Goal: Task Accomplishment & Management: Manage account settings

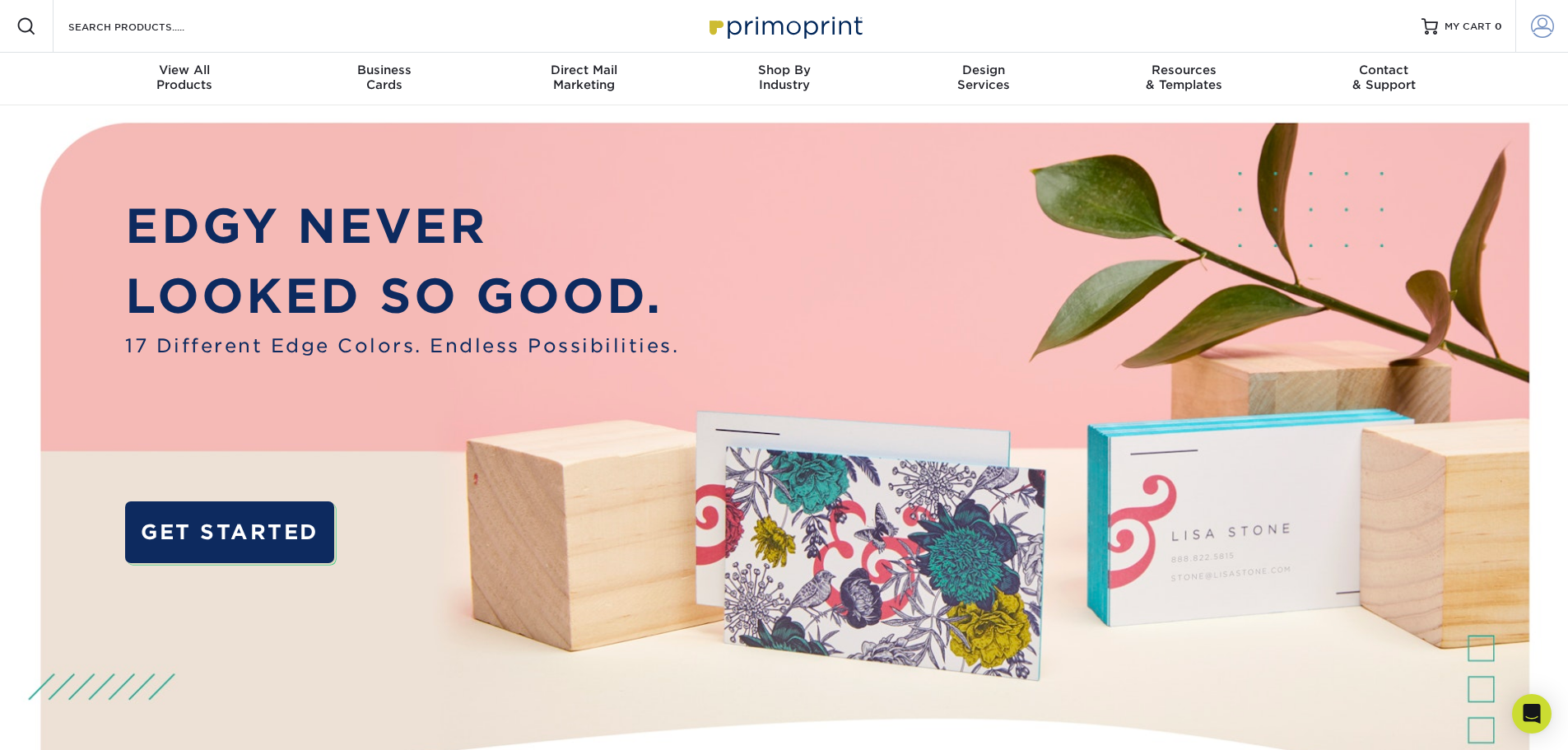
type input "[EMAIL_ADDRESS][DOMAIN_NAME]"
click at [1543, 26] on span at bounding box center [1543, 27] width 23 height 23
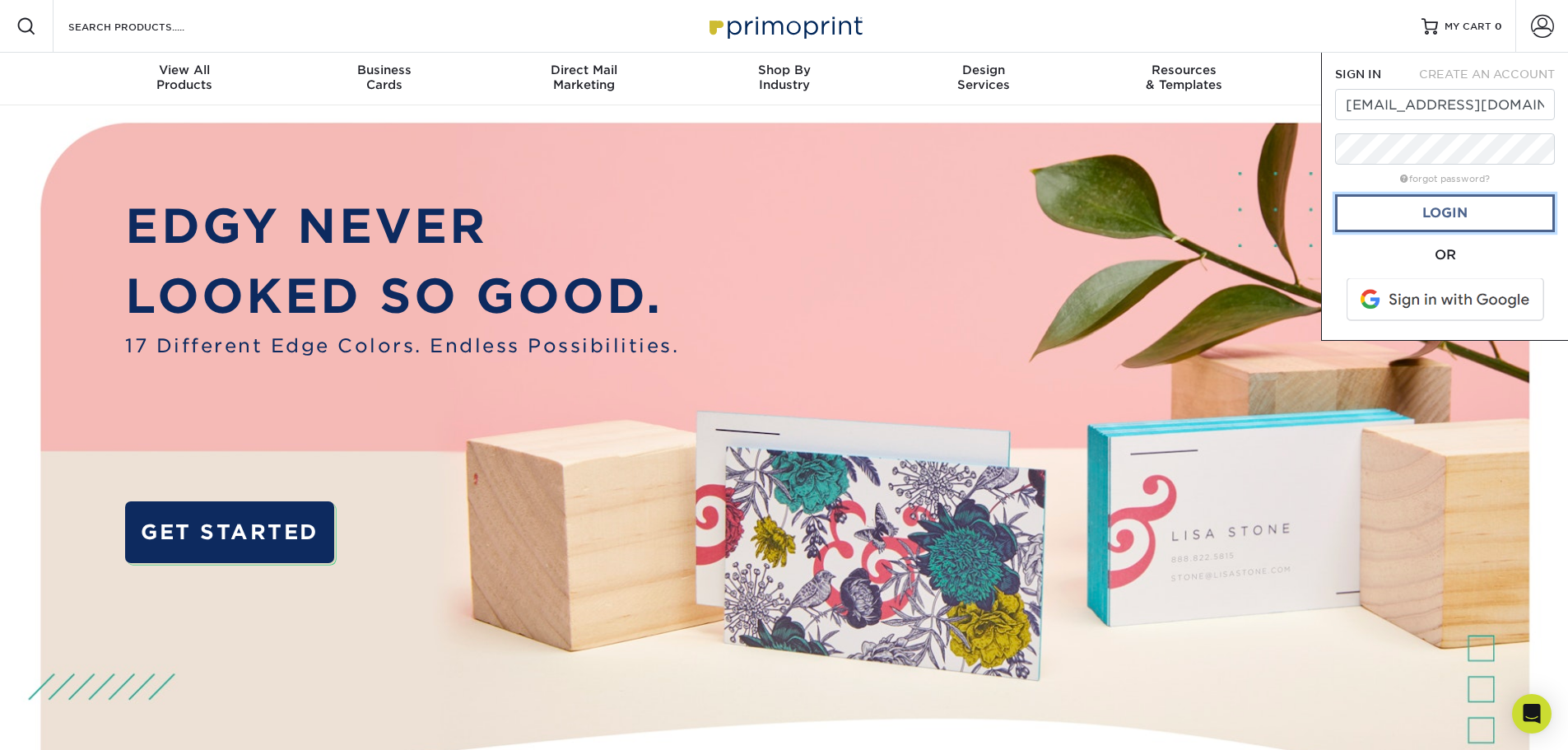
click at [1461, 211] on link "Login" at bounding box center [1444, 213] width 220 height 38
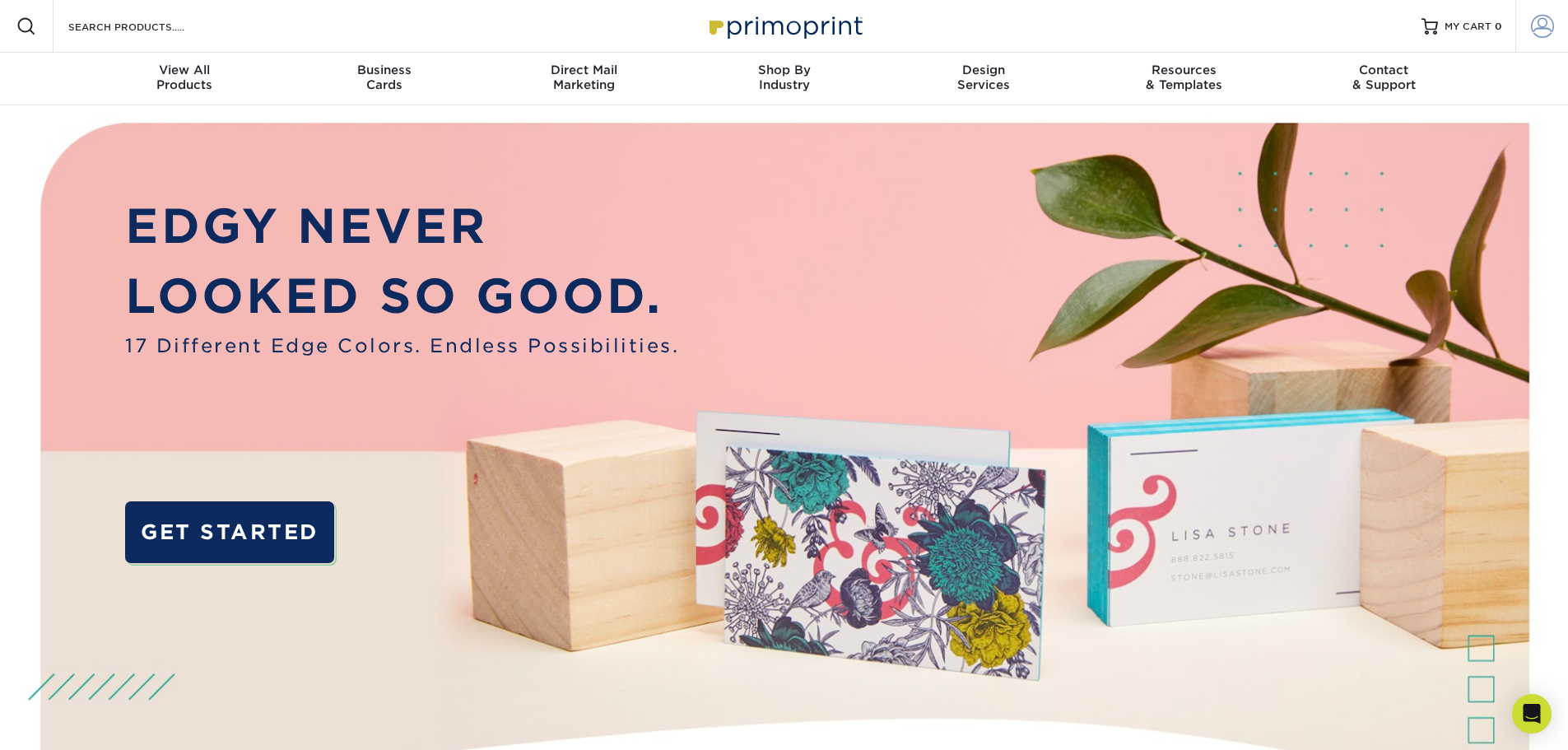
click at [1547, 22] on span at bounding box center [1543, 27] width 23 height 23
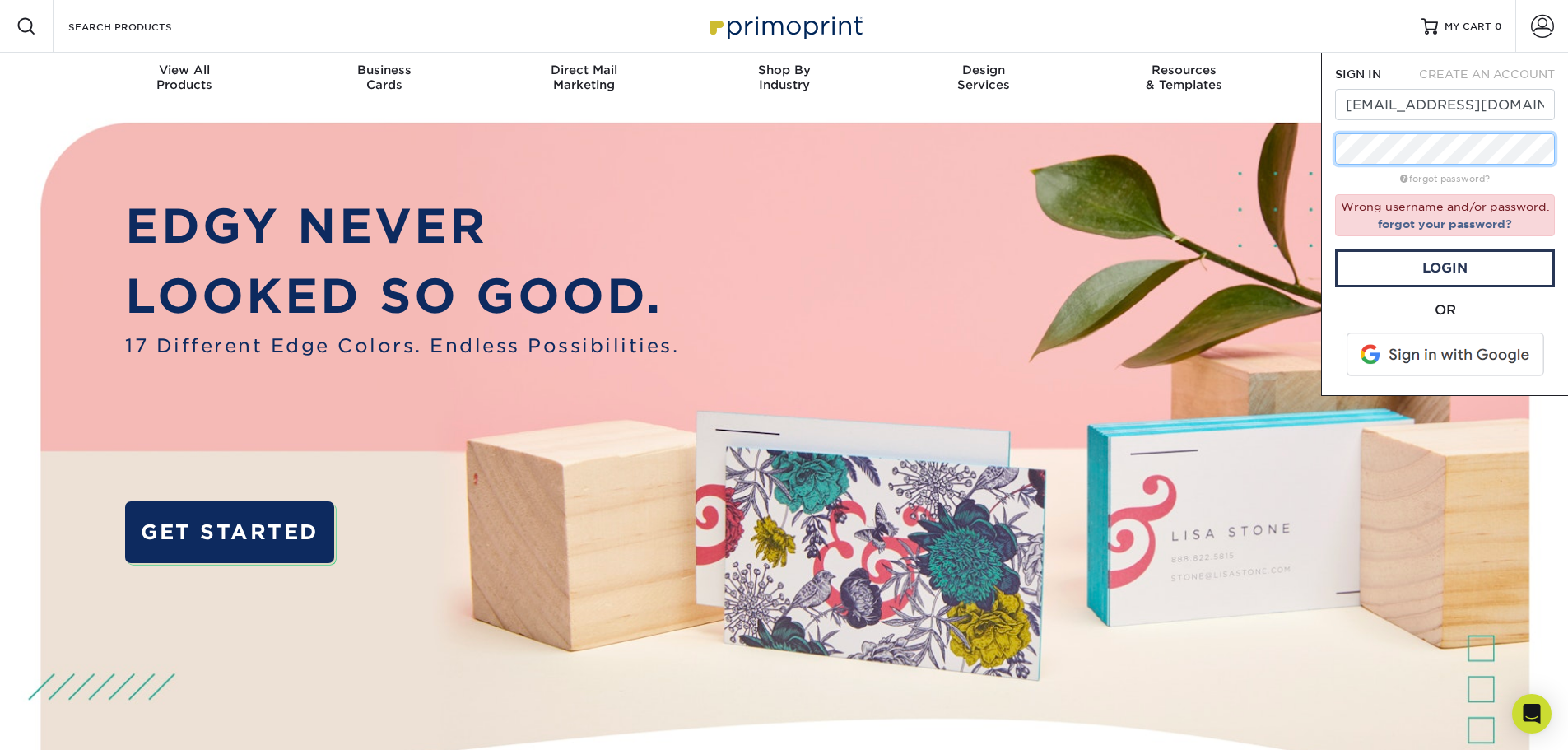
click at [1326, 154] on div "SIGN IN CREATE AN ACCOUNT mmcclanahan@supplypro.com forgot password? Wrong user…" at bounding box center [1445, 224] width 247 height 343
click at [1350, 178] on div "forgot password?" at bounding box center [1444, 178] width 220 height 20
click at [1383, 284] on link "Login" at bounding box center [1444, 268] width 220 height 38
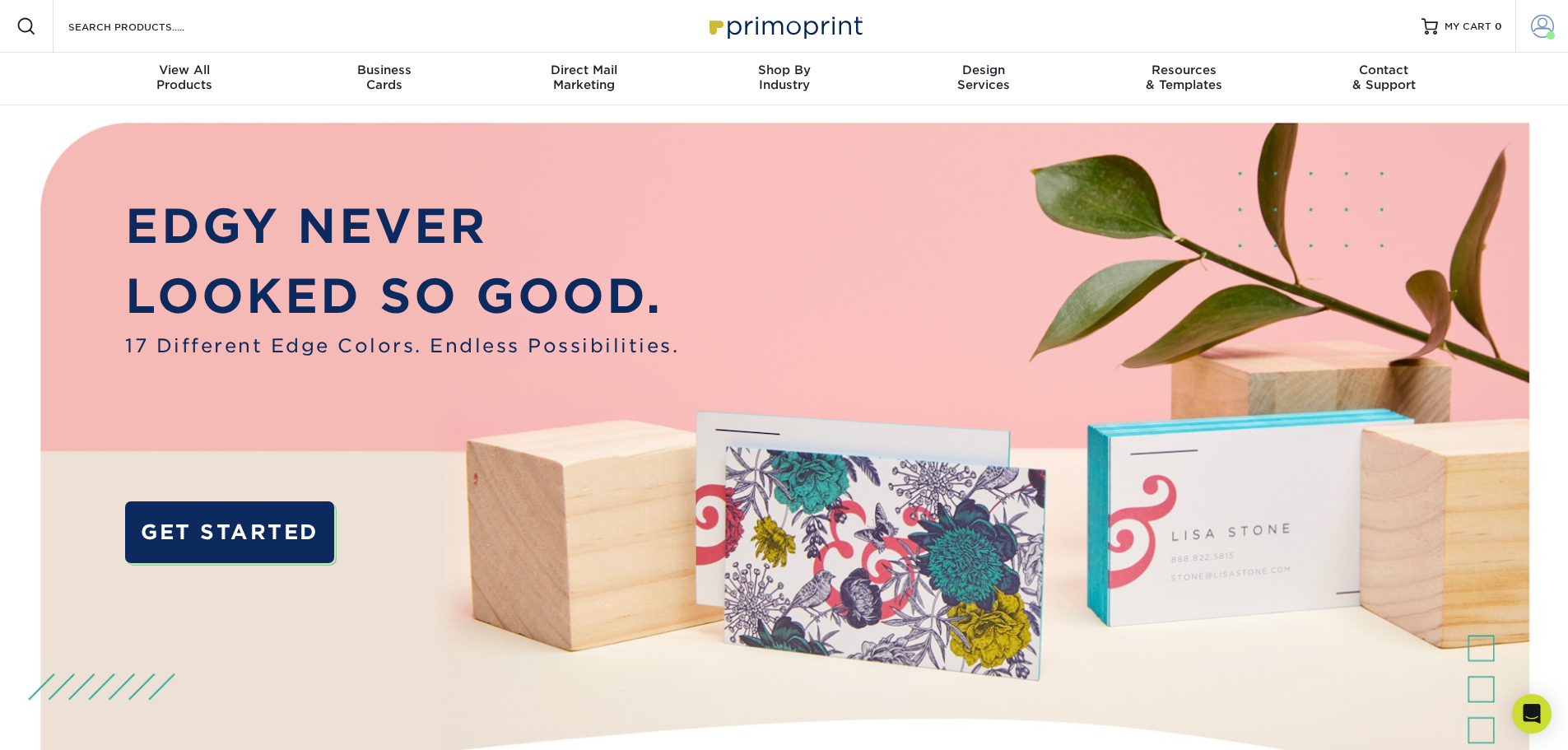
click at [1544, 21] on span at bounding box center [1543, 27] width 23 height 23
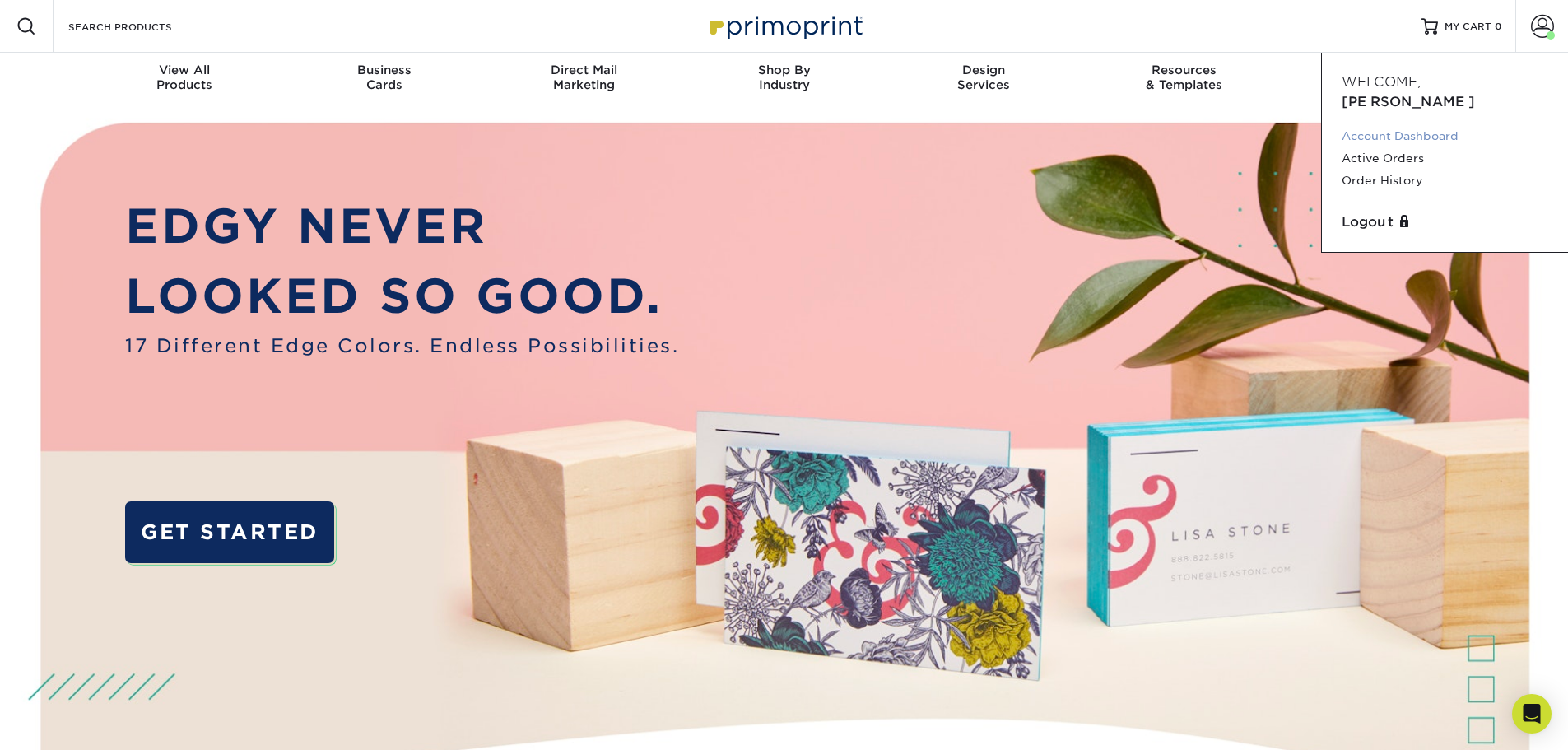
click at [1398, 125] on link "Account Dashboard" at bounding box center [1444, 136] width 206 height 23
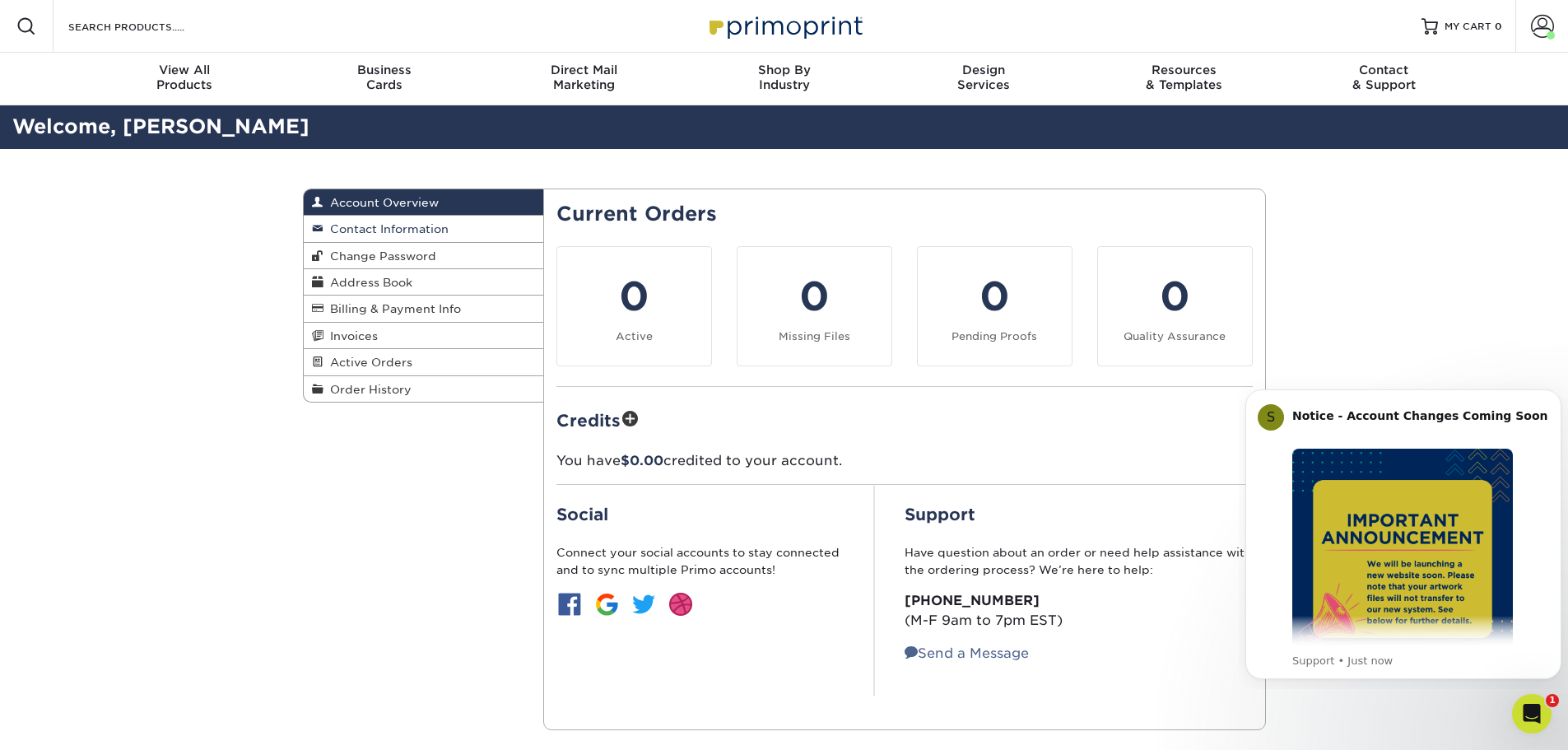
click at [403, 231] on span "Contact Information" at bounding box center [386, 229] width 125 height 13
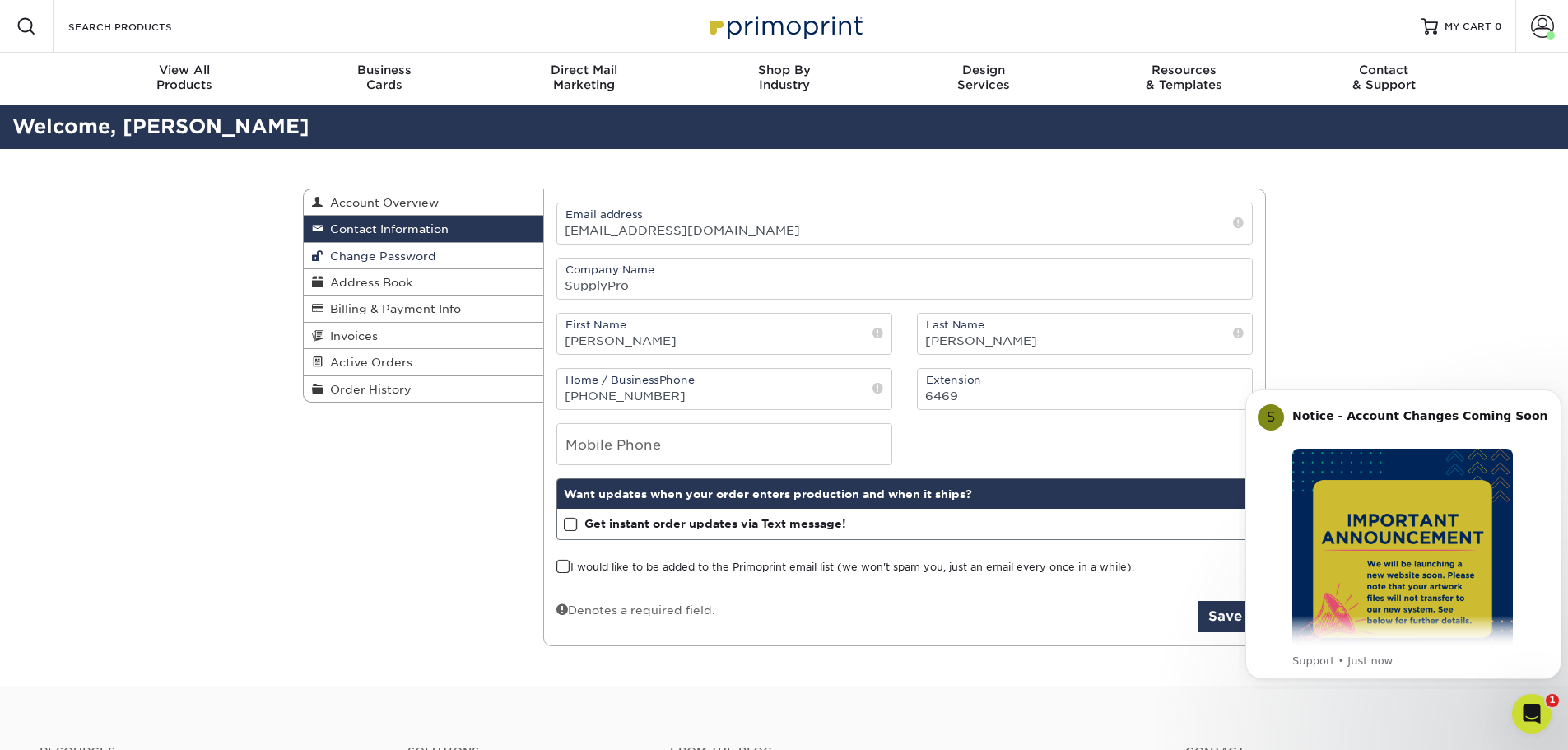
click at [406, 248] on link "Change Password" at bounding box center [424, 256] width 241 height 27
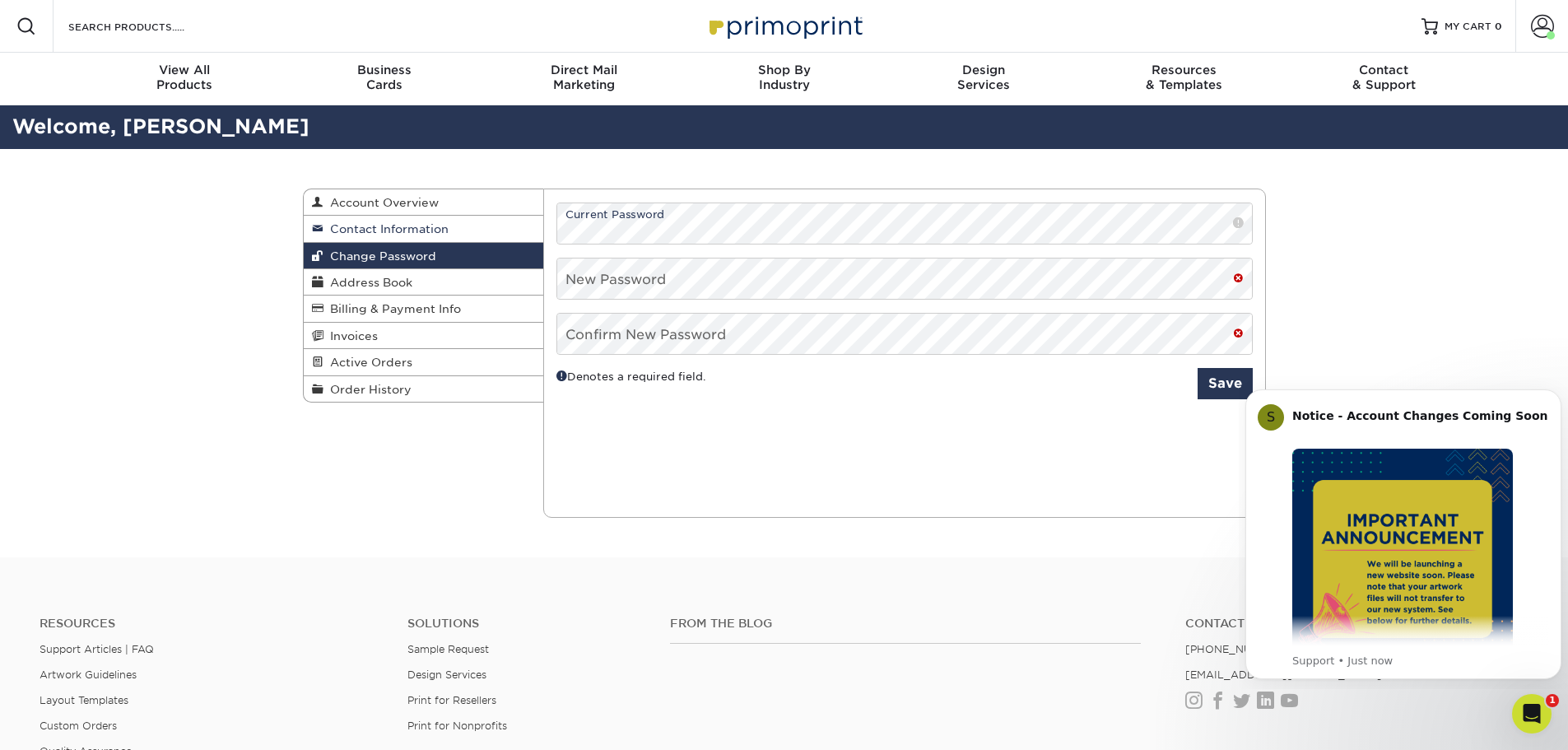
click at [408, 236] on link "Contact Information" at bounding box center [424, 229] width 241 height 27
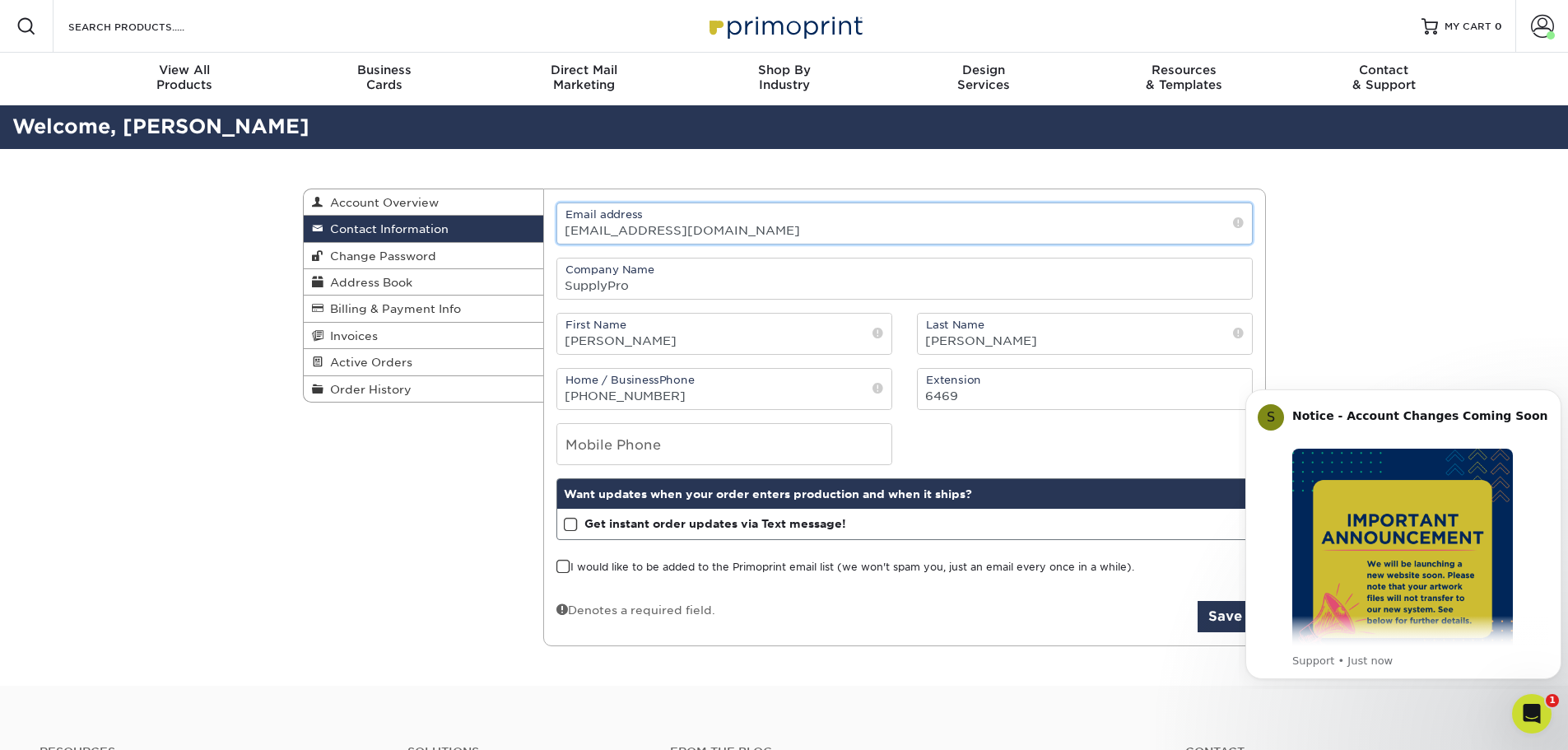
drag, startPoint x: 650, startPoint y: 231, endPoint x: 540, endPoint y: 227, distance: 110.1
click at [540, 189] on div "Contact Information Account Overview Contact Information Change Password Addres…" at bounding box center [784, 189] width 963 height 0
type input "[EMAIL_ADDRESS][DOMAIN_NAME]"
drag, startPoint x: 424, startPoint y: 454, endPoint x: 452, endPoint y: 457, distance: 28.2
click at [425, 454] on div "Contact Information Account Overview Contact Information Change Password Addres…" at bounding box center [784, 417] width 987 height 537
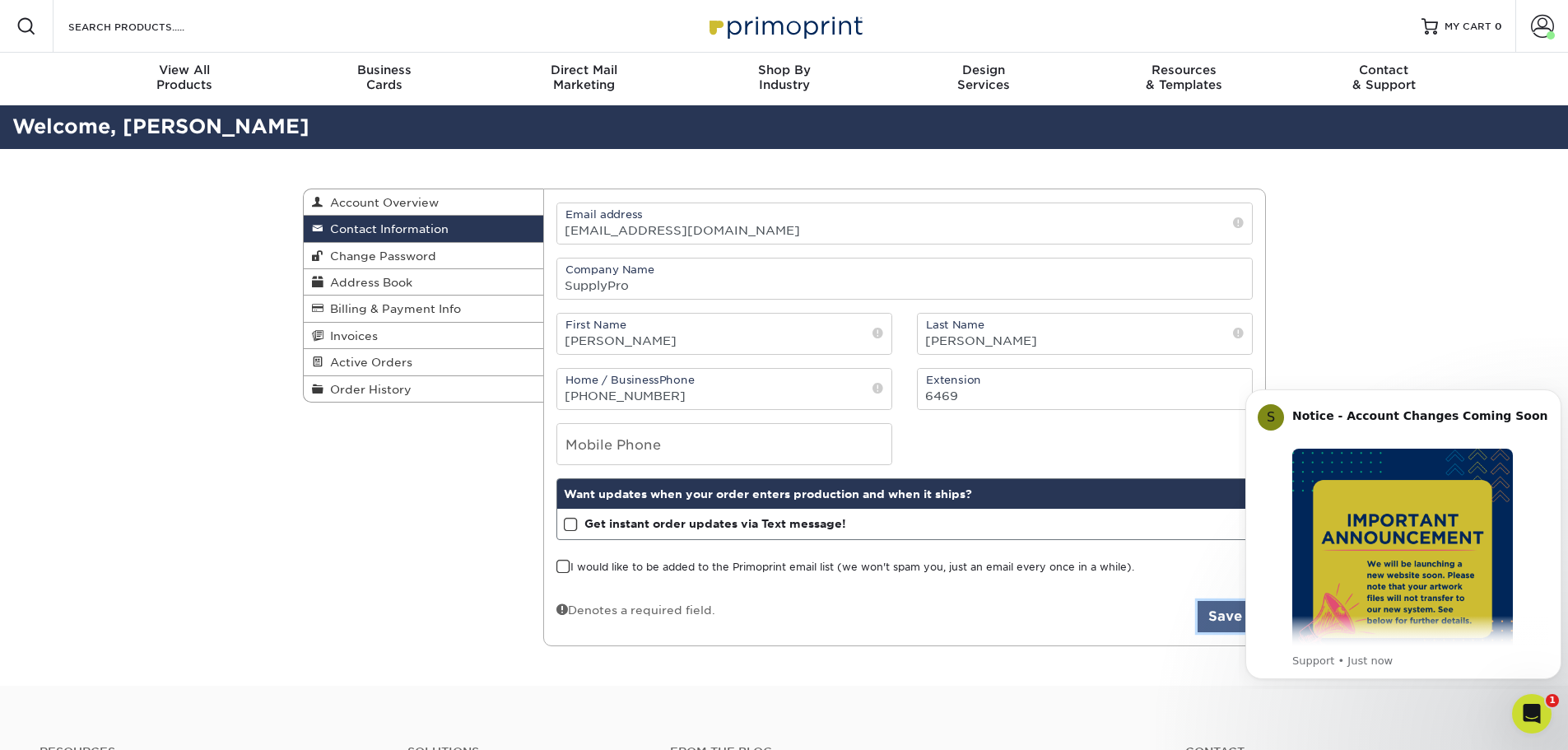
click at [1210, 616] on button "Save" at bounding box center [1225, 616] width 55 height 31
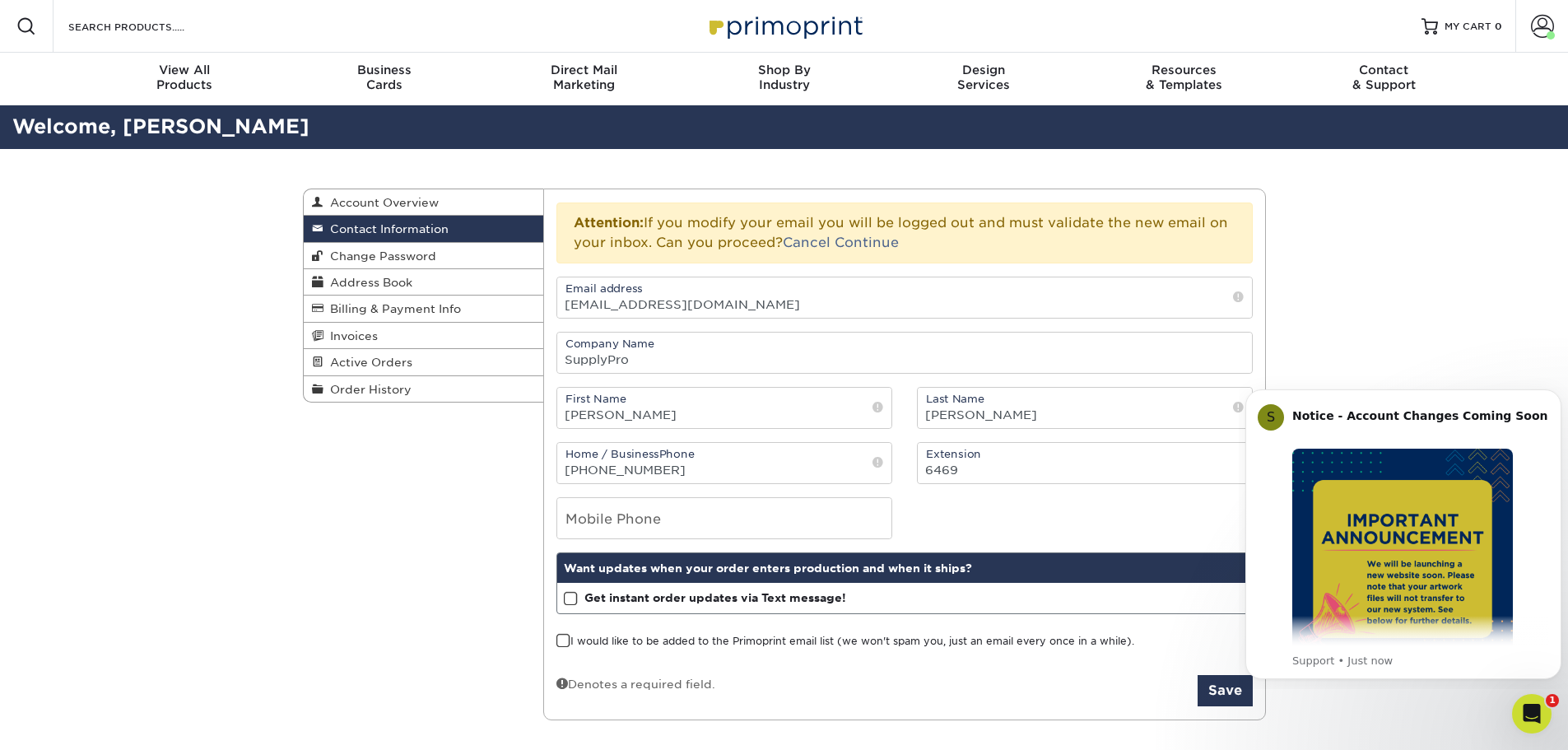
click at [0, 0] on div at bounding box center [0, 0] width 0 height 0
click at [865, 246] on link "Continue" at bounding box center [866, 242] width 64 height 16
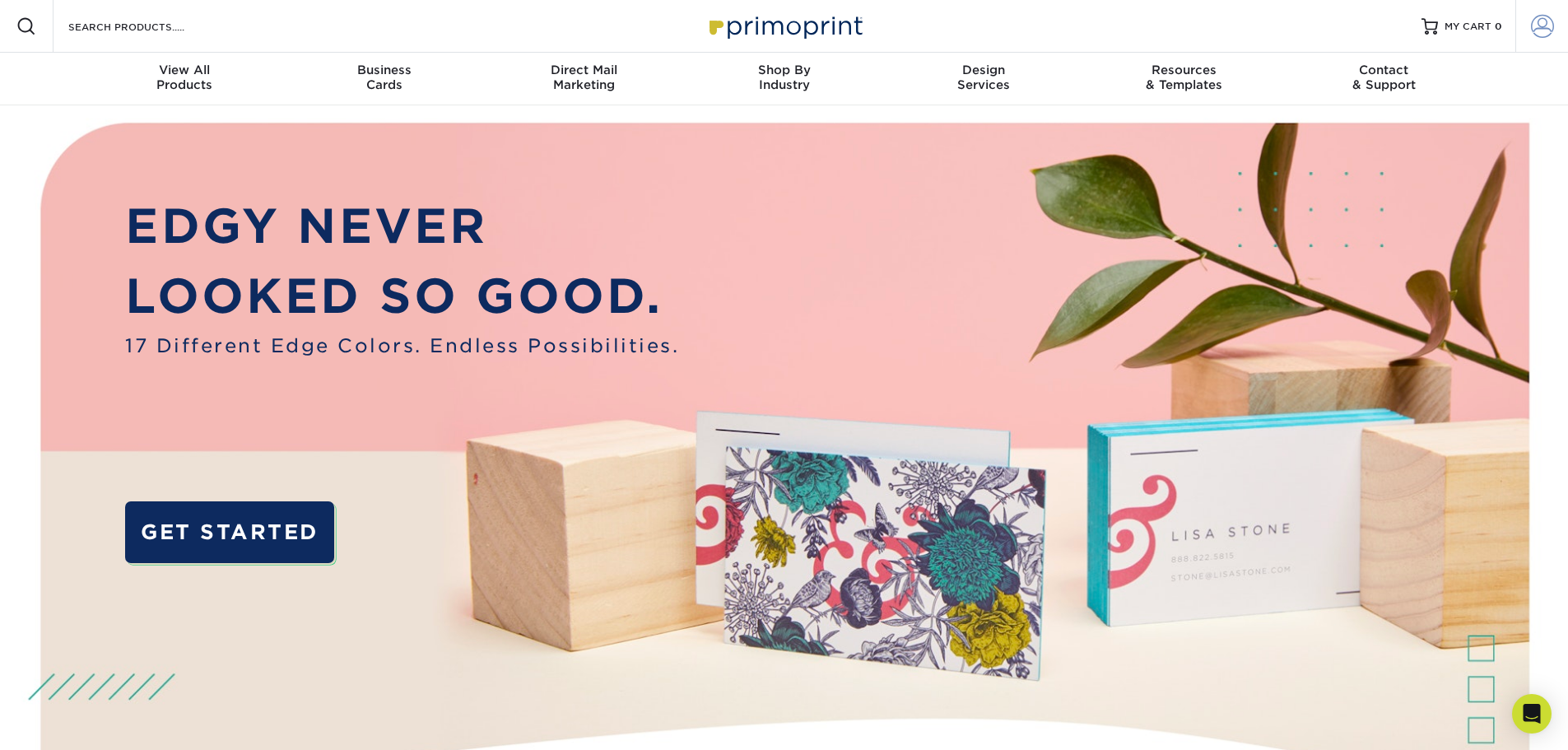
click at [1542, 27] on span at bounding box center [1543, 27] width 23 height 23
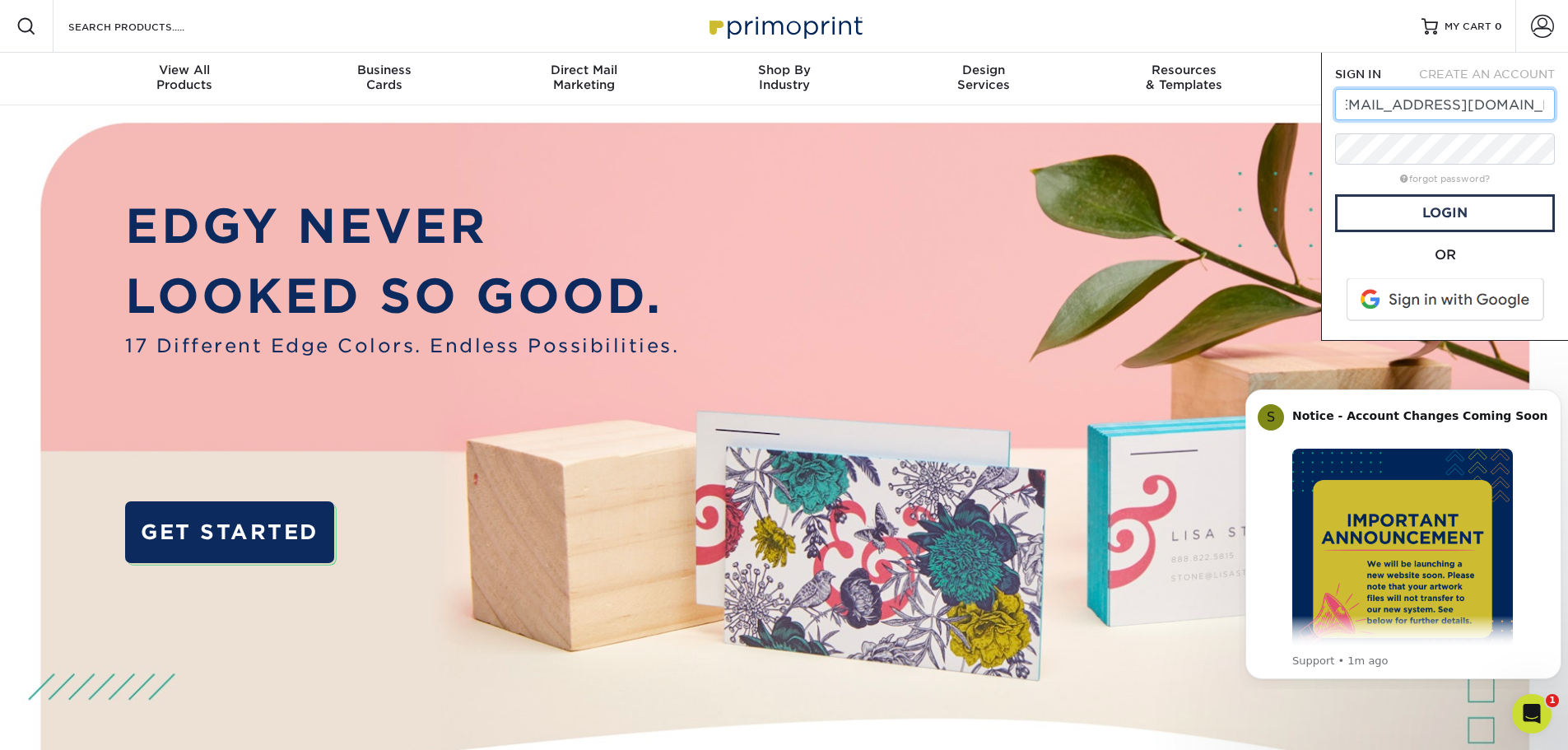
type input "[EMAIL_ADDRESS][DOMAIN_NAME]"
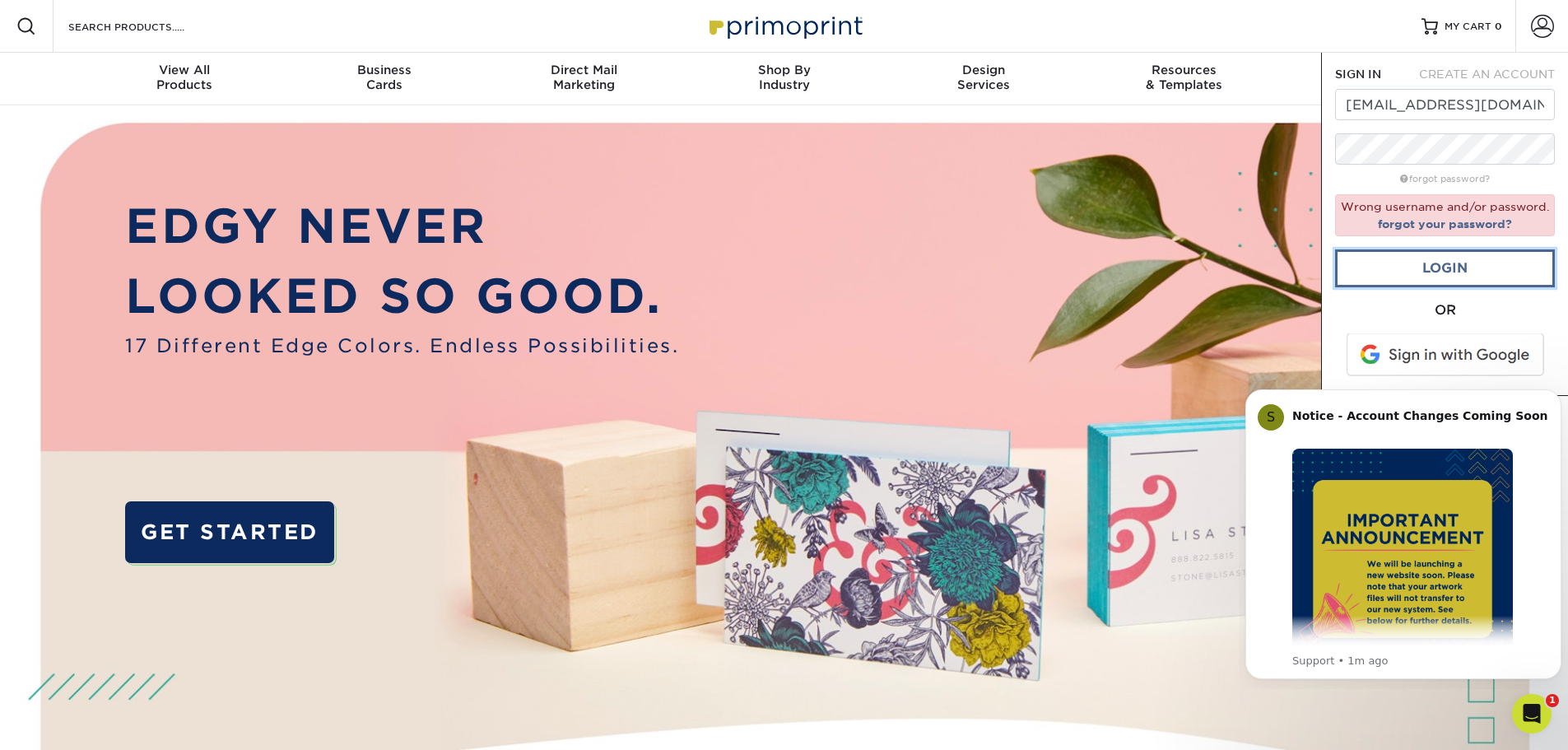
click at [1470, 263] on link "Login" at bounding box center [1444, 268] width 220 height 38
click at [1353, 316] on div "OR" at bounding box center [1444, 311] width 220 height 20
click at [1288, 53] on link "Contact & Support" at bounding box center [1383, 79] width 200 height 53
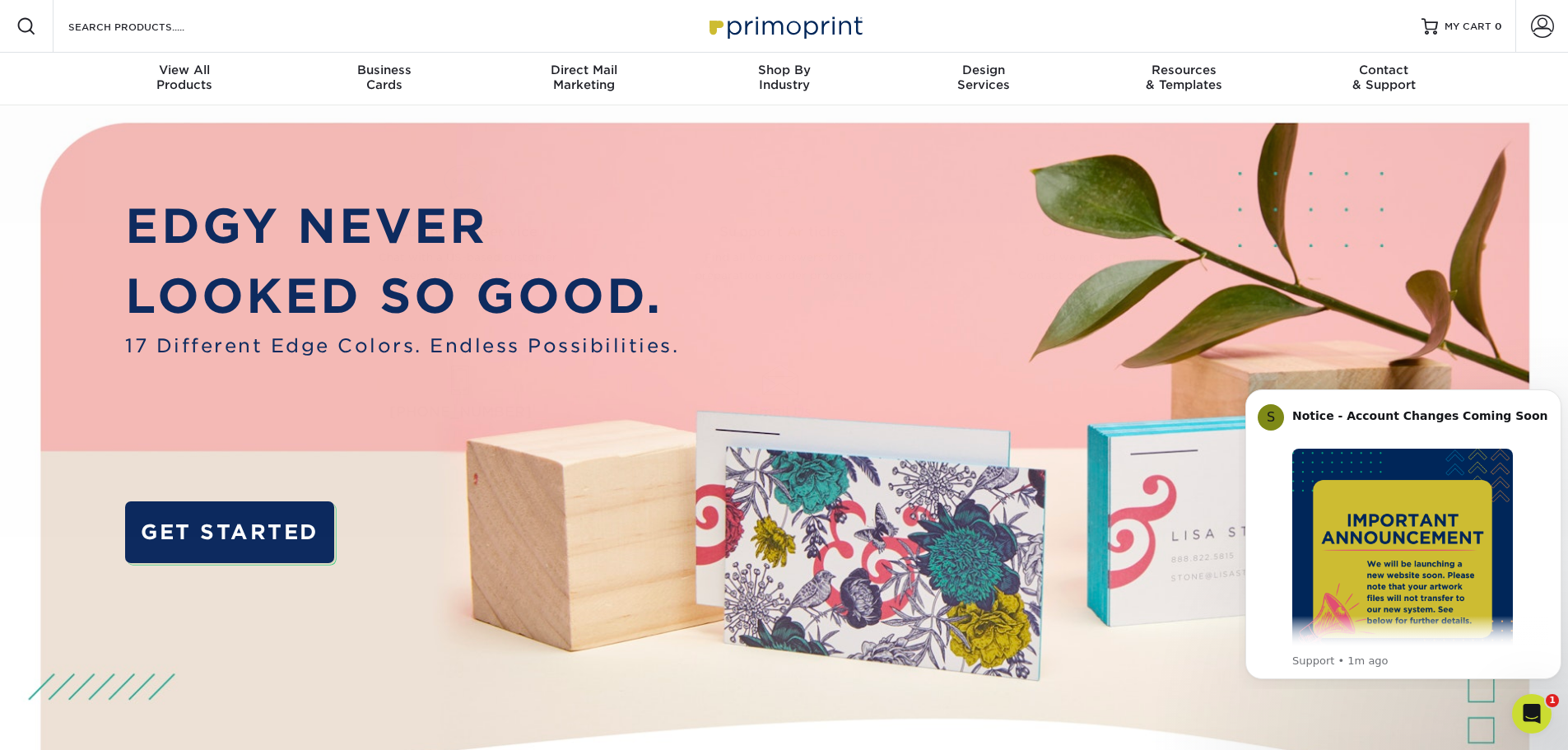
click at [1316, 9] on div "Resources Menu Search Products Account SIGN IN CREATE AN ACCOUNT [EMAIL_ADDRESS…" at bounding box center [784, 26] width 1568 height 53
click at [1547, 33] on span at bounding box center [1543, 27] width 23 height 23
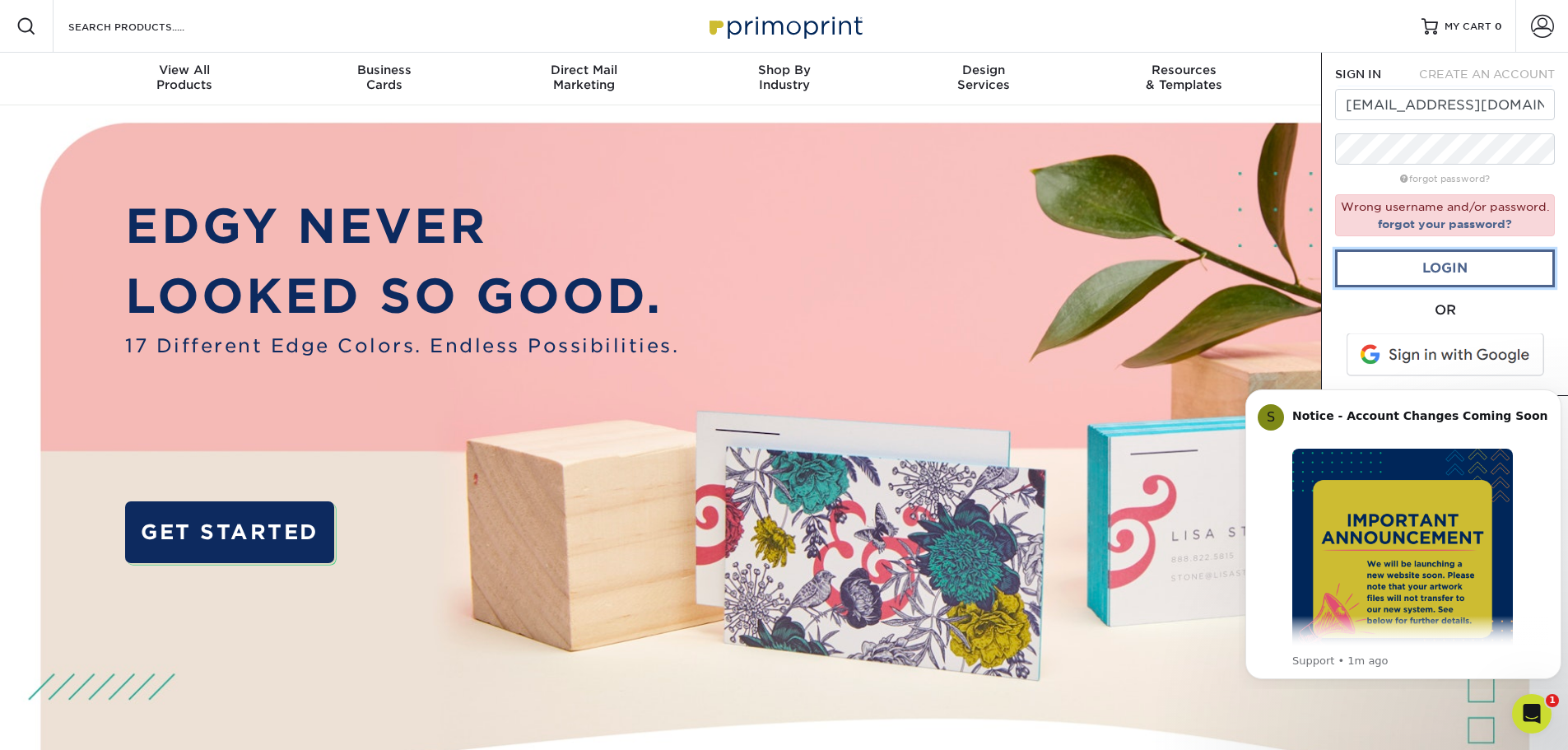
click at [1469, 280] on link "Login" at bounding box center [1444, 268] width 220 height 38
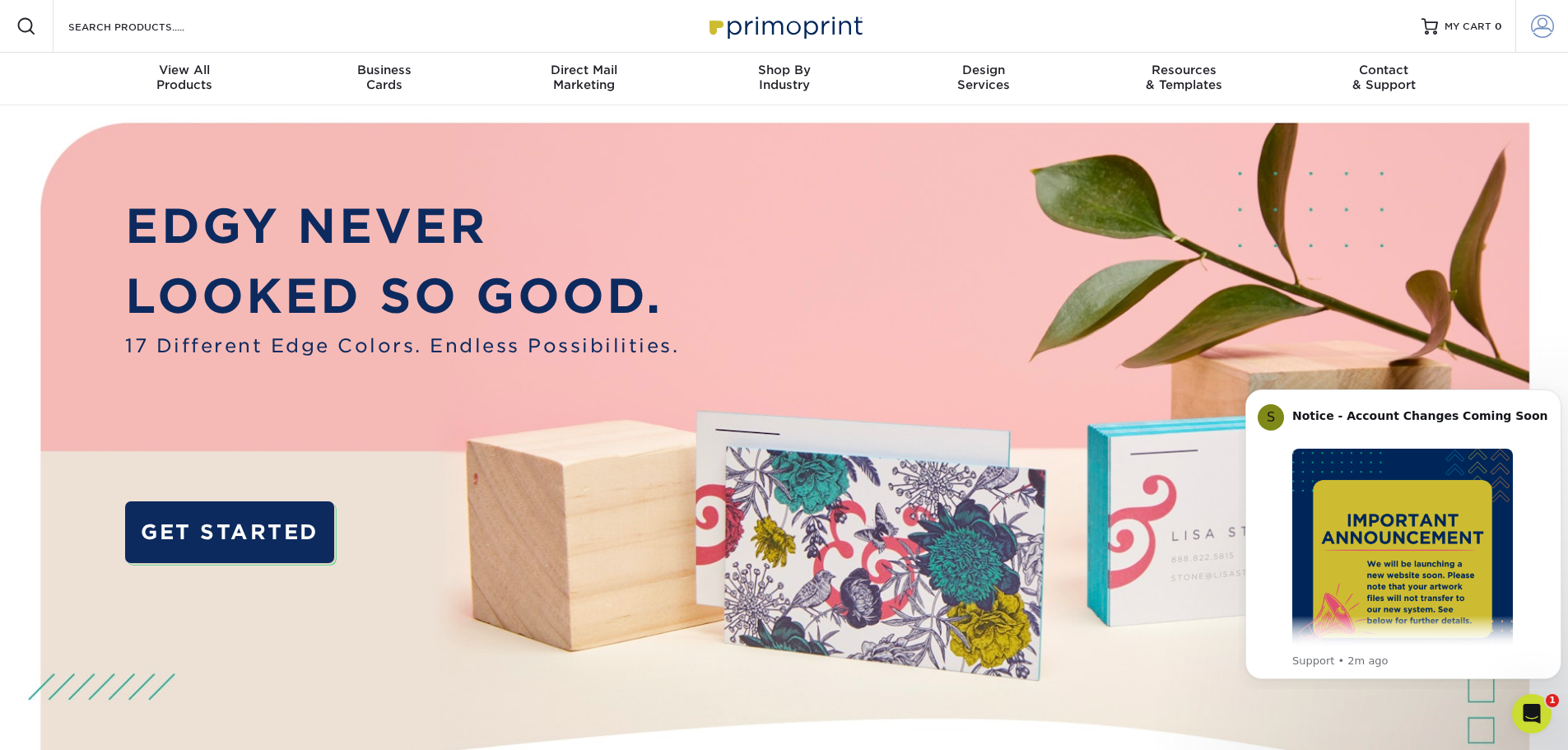
click at [1546, 26] on span at bounding box center [1543, 27] width 23 height 23
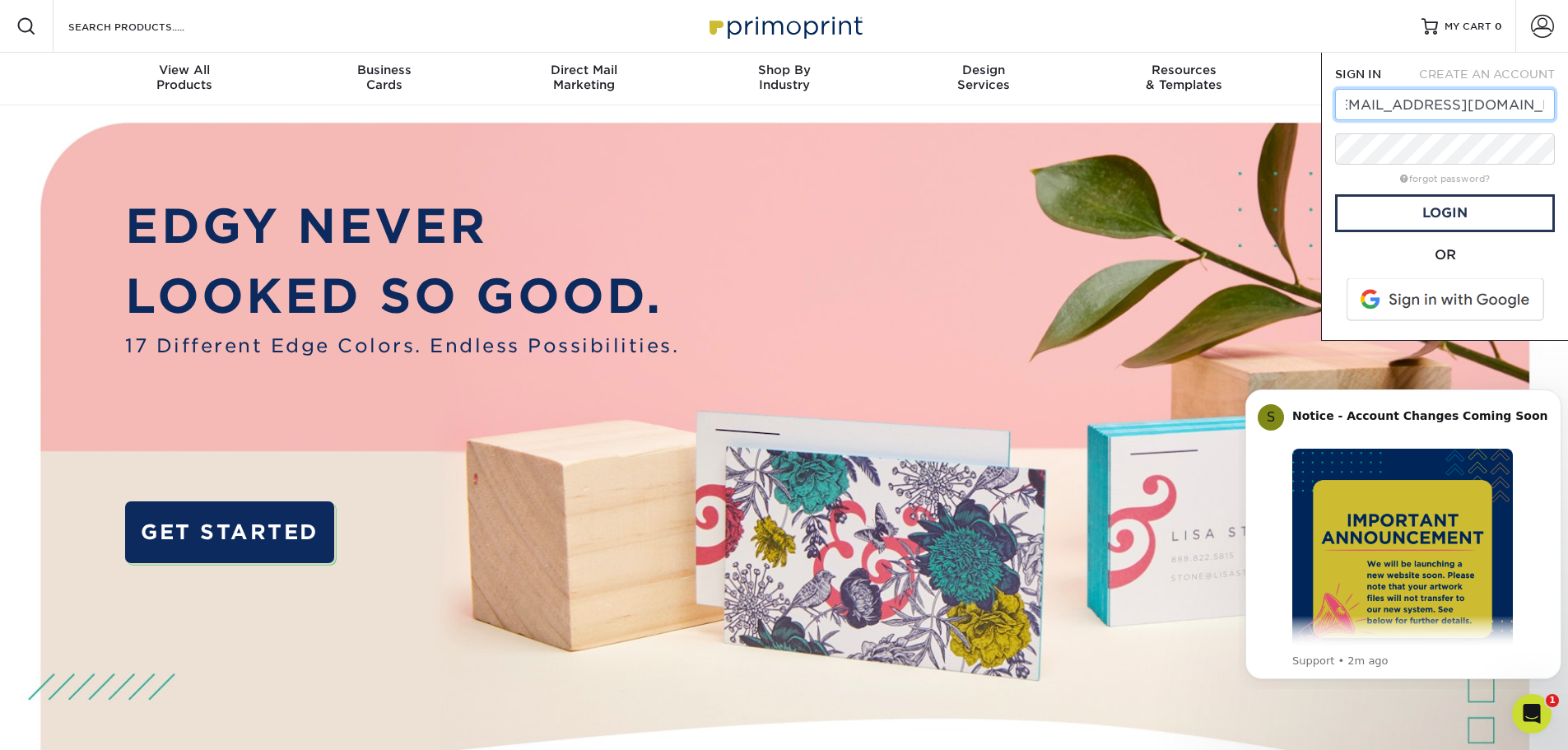
click at [1335, 120] on div at bounding box center [1335, 120] width 0 height 0
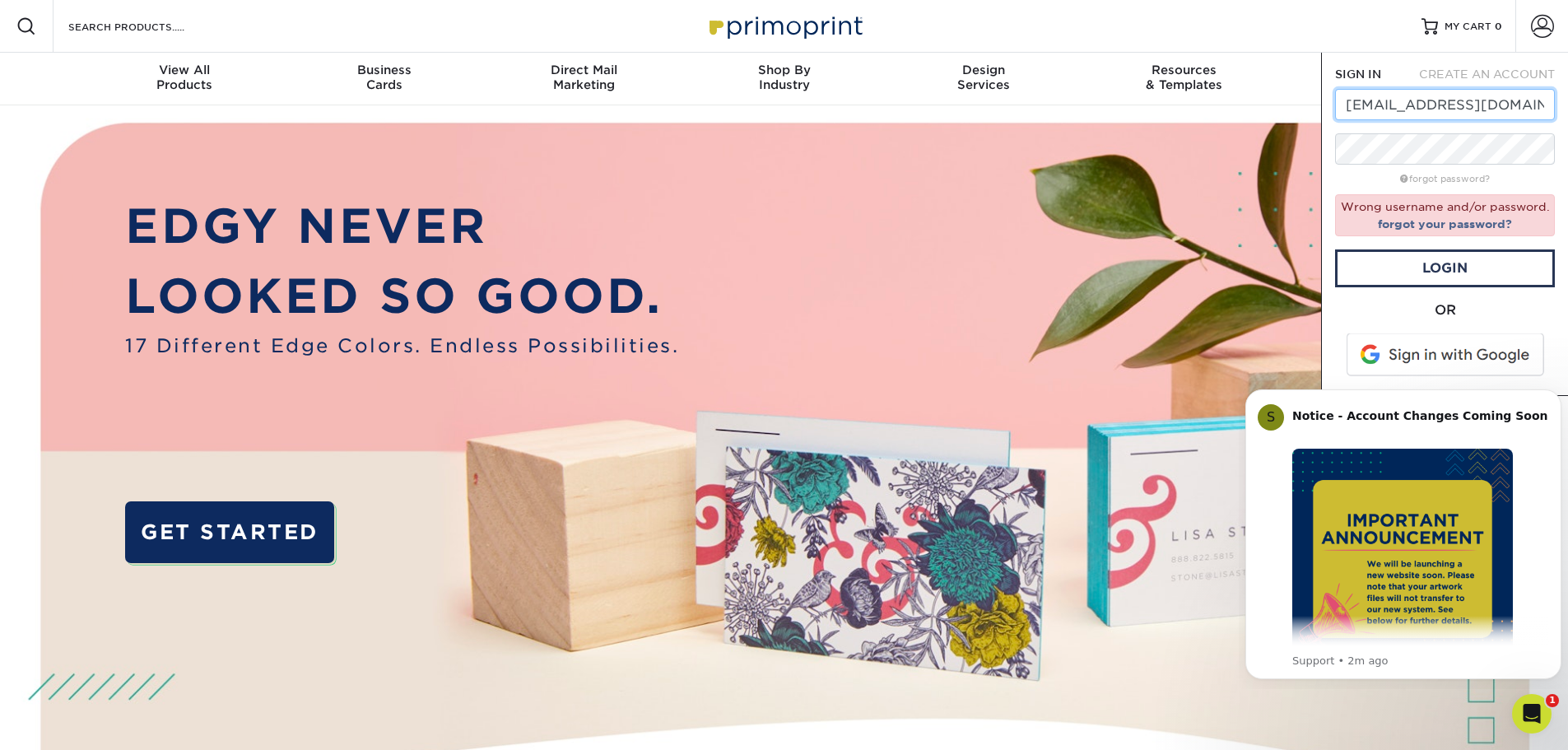
click at [1335, 165] on div at bounding box center [1335, 165] width 0 height 0
click at [1459, 269] on link "Login" at bounding box center [1444, 268] width 220 height 38
click at [1505, 103] on input "[EMAIL_ADDRESS][DOMAIN_NAME]" at bounding box center [1444, 104] width 220 height 31
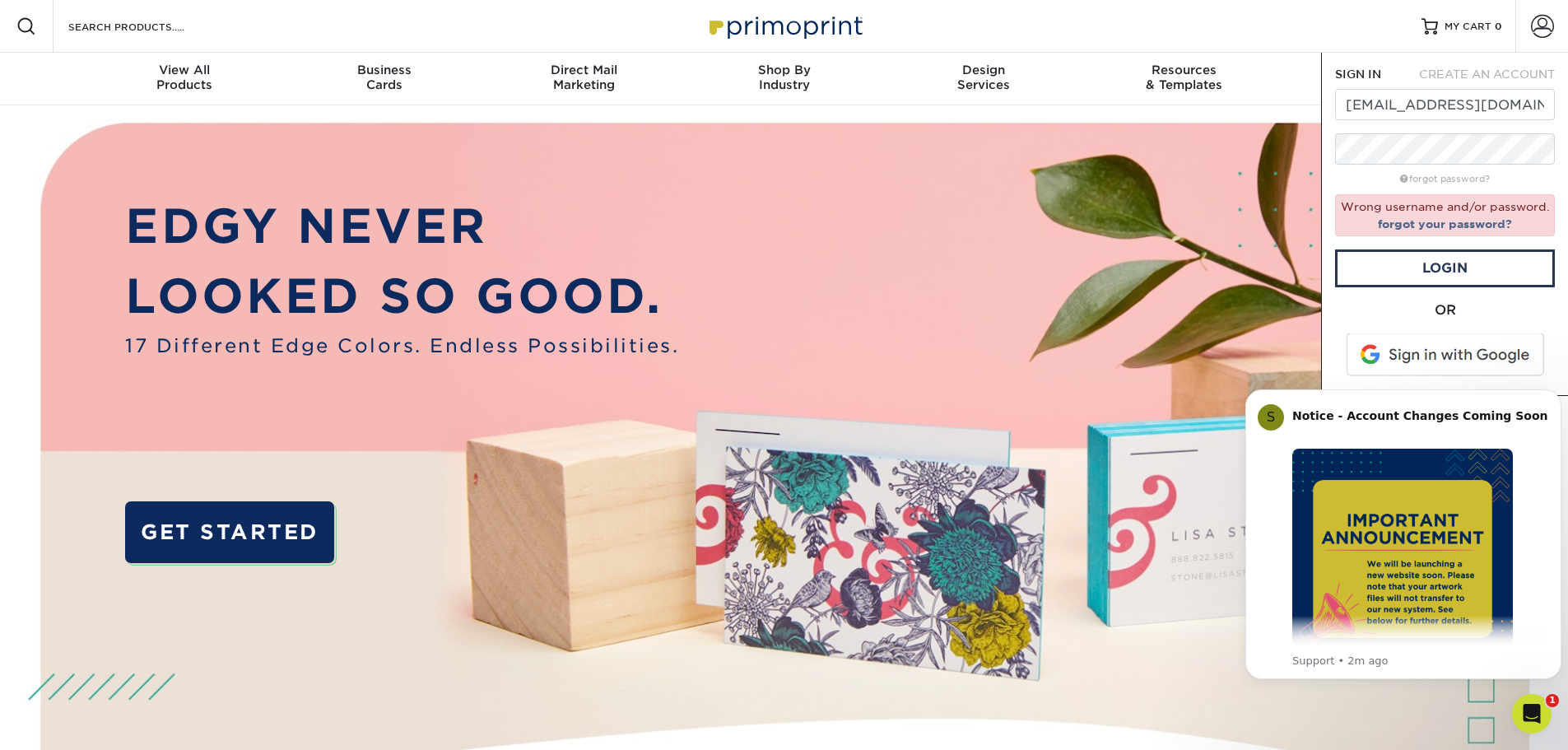
click at [1295, 45] on div "Resources Menu Search Products Account SIGN IN CREATE AN ACCOUNT purchasing@sup…" at bounding box center [784, 26] width 1568 height 53
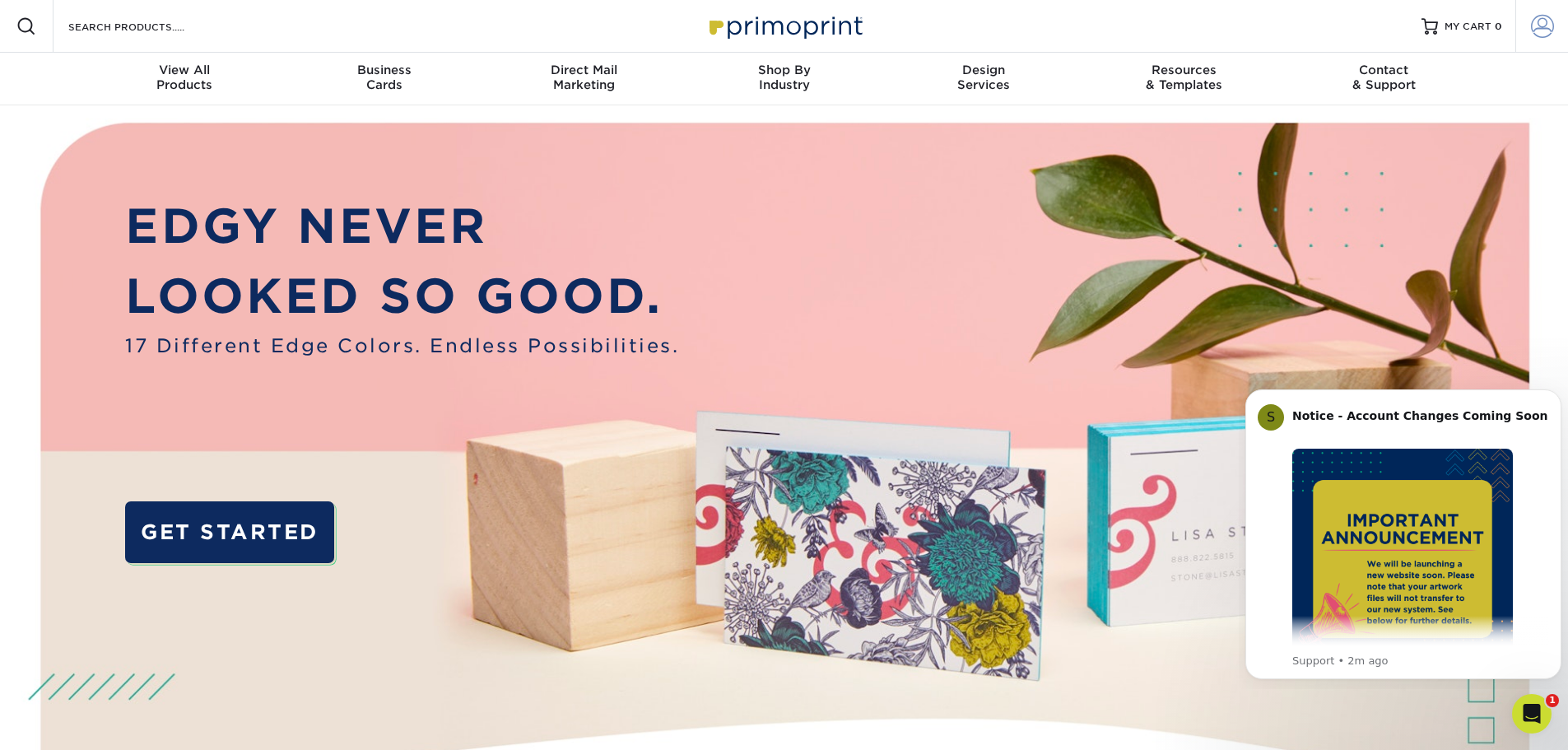
click at [1540, 23] on span at bounding box center [1543, 27] width 23 height 23
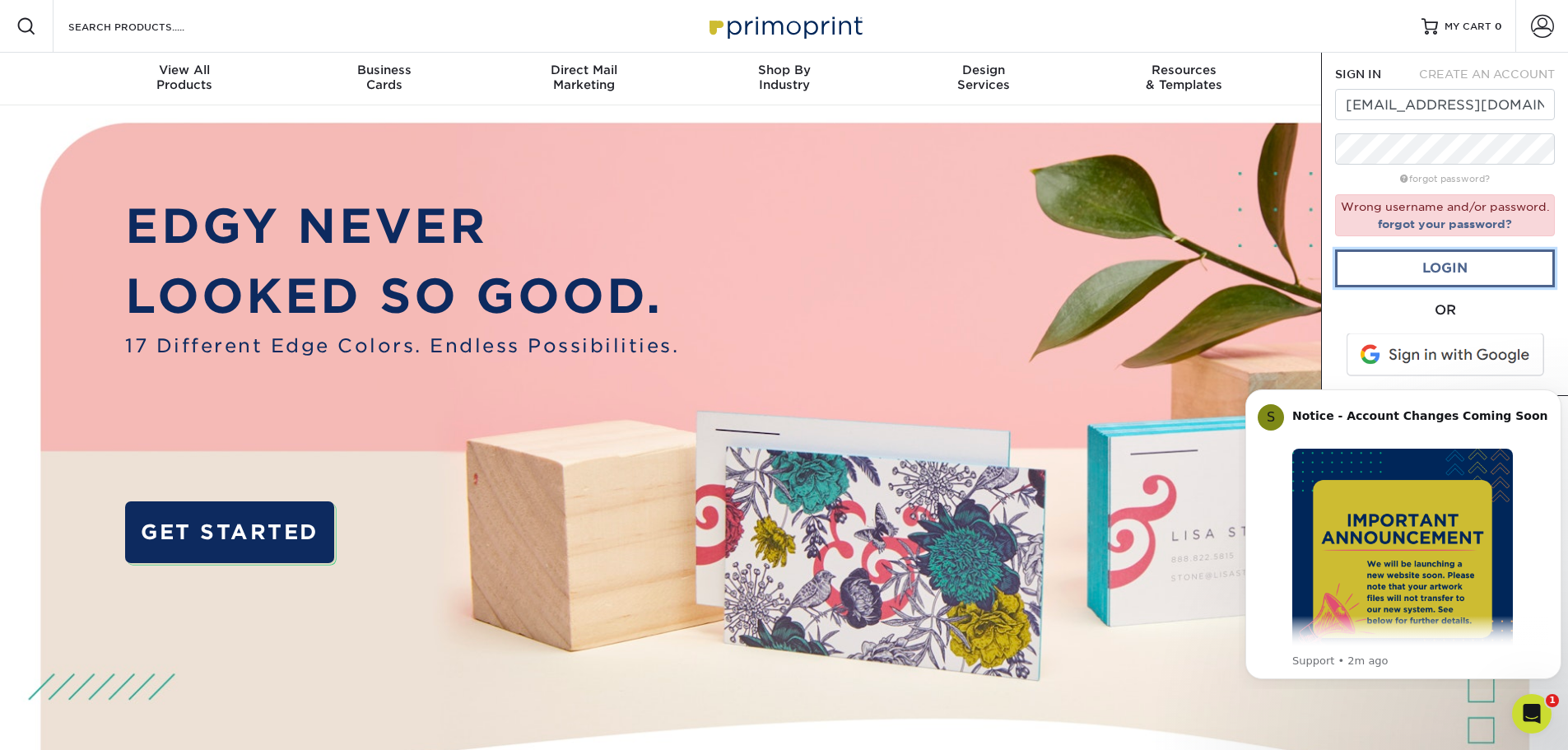
click at [1380, 275] on link "Login" at bounding box center [1444, 268] width 220 height 38
click at [1378, 276] on link "Login" at bounding box center [1444, 268] width 220 height 38
drag, startPoint x: 1423, startPoint y: 102, endPoint x: 1282, endPoint y: 91, distance: 141.4
click at [1282, 91] on nav "Resources Menu Search Products Account SIGN IN CREATE AN ACCOUNT purchasing@sup…" at bounding box center [784, 53] width 1568 height 105
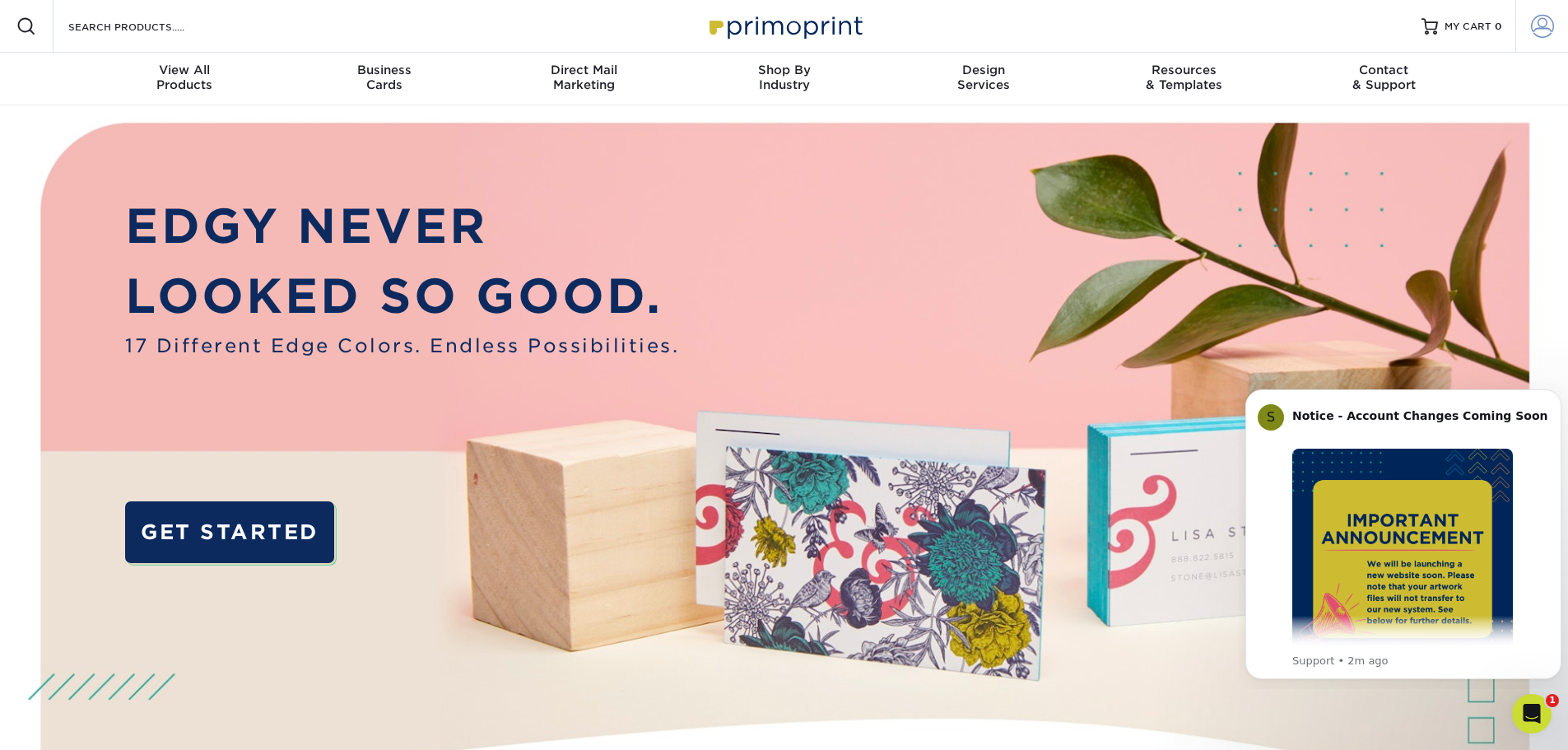
click at [1543, 22] on span at bounding box center [1543, 27] width 23 height 23
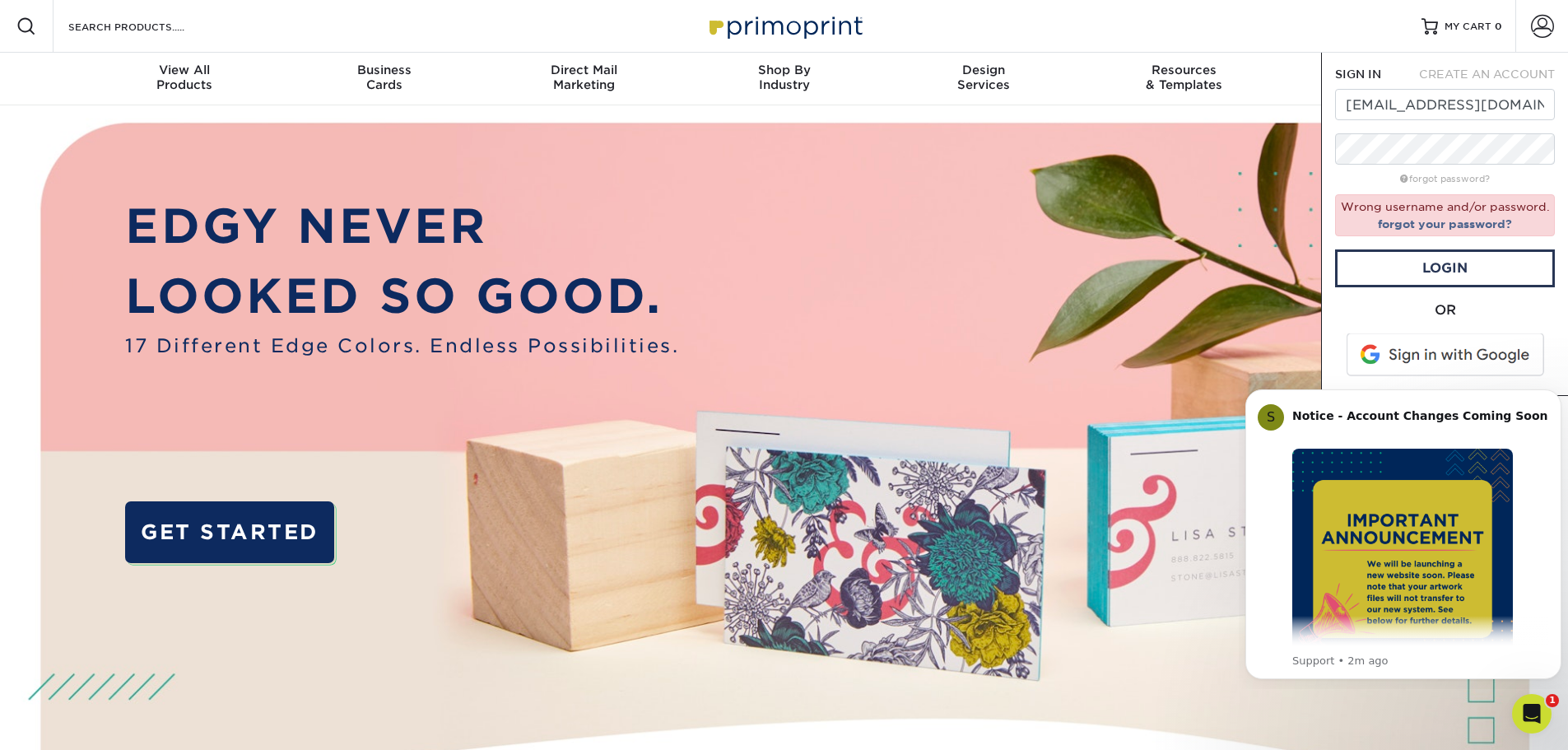
click at [1407, 42] on div "Resources Menu Search Products Account SIGN IN CREATE AN ACCOUNT mmcclanahan@su…" at bounding box center [784, 26] width 1568 height 53
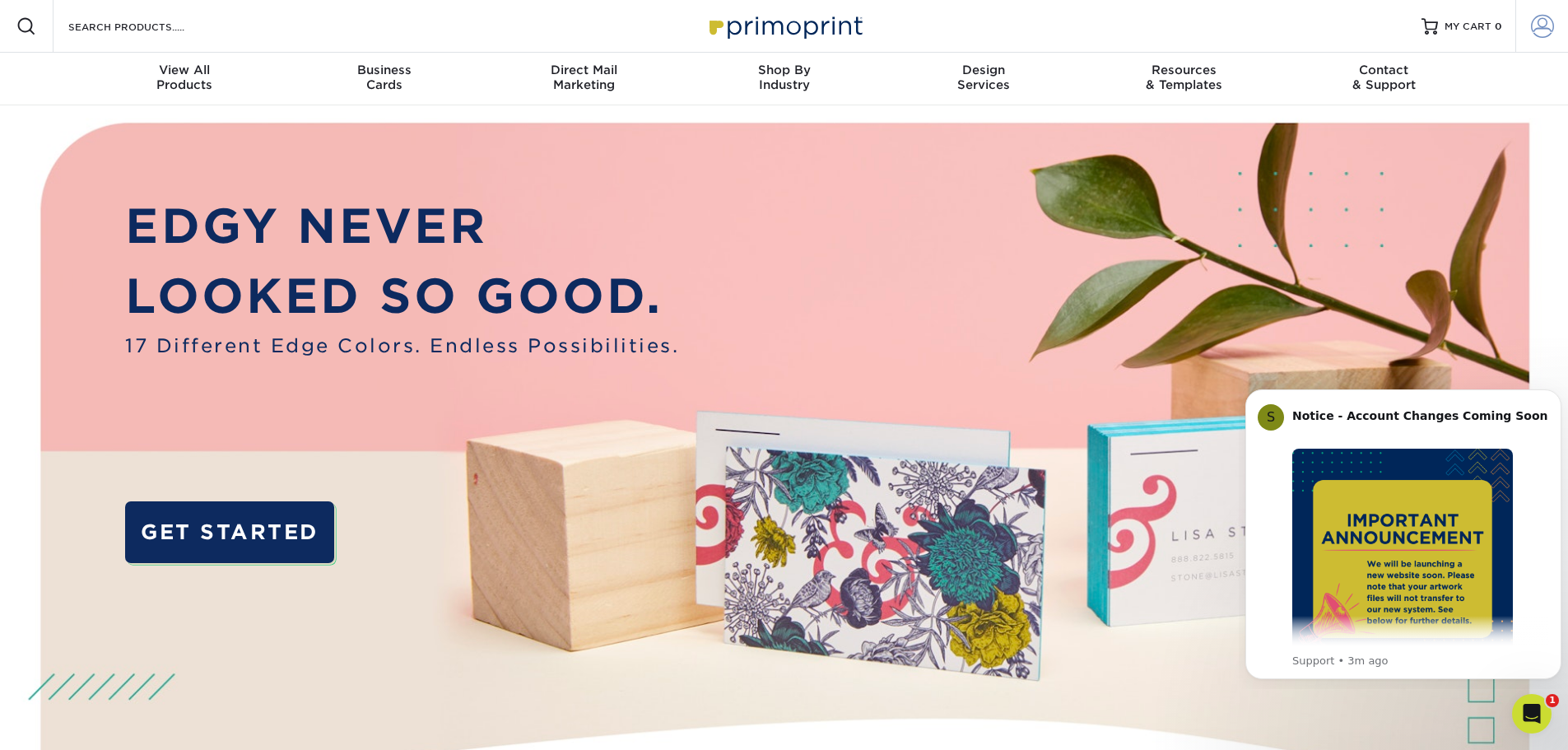
click at [1551, 28] on span at bounding box center [1543, 27] width 23 height 23
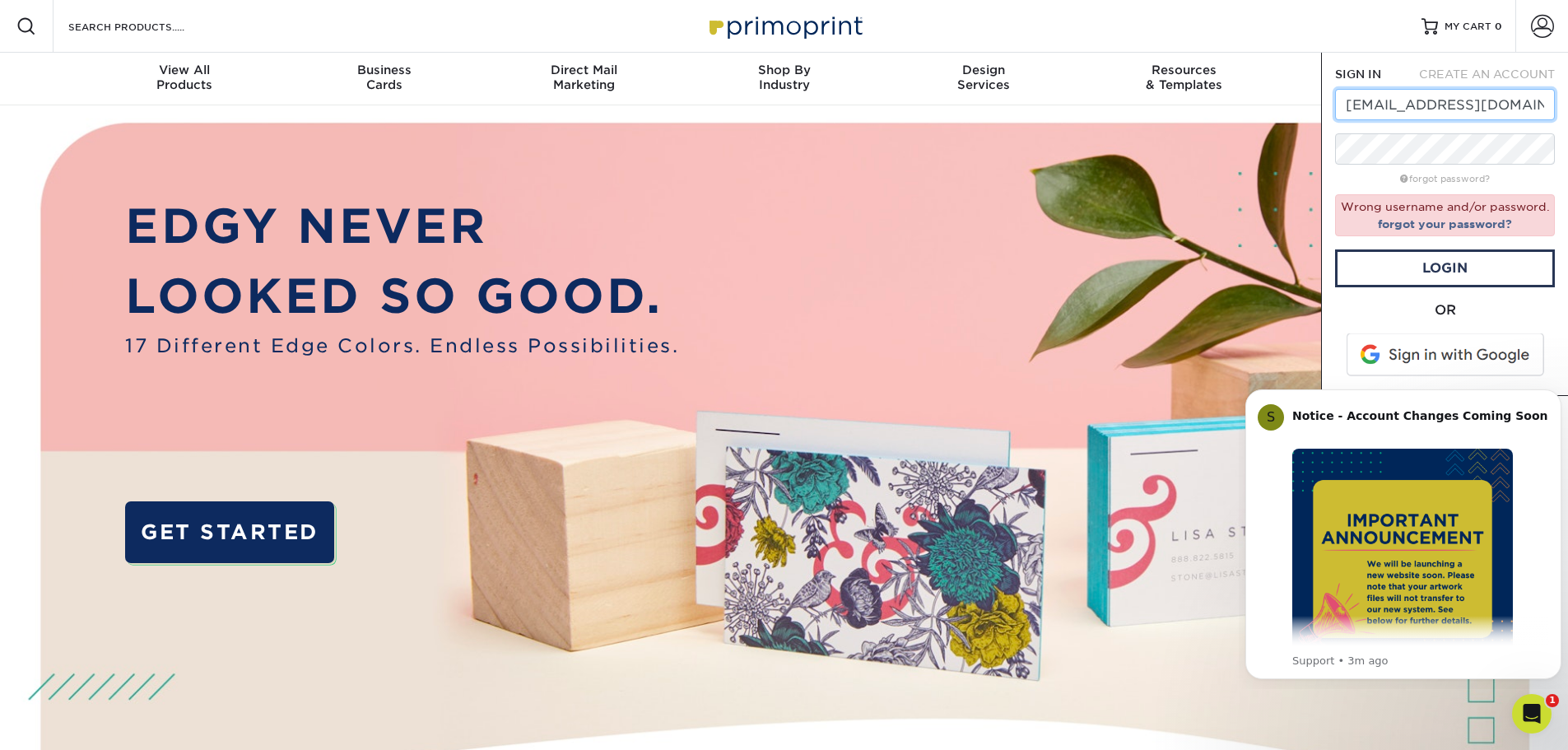
drag, startPoint x: 1421, startPoint y: 105, endPoint x: 1338, endPoint y: 101, distance: 83.1
click at [1338, 101] on input "purchasing@supplypro.com" at bounding box center [1444, 104] width 220 height 31
click at [1487, 260] on link "Login" at bounding box center [1444, 268] width 220 height 38
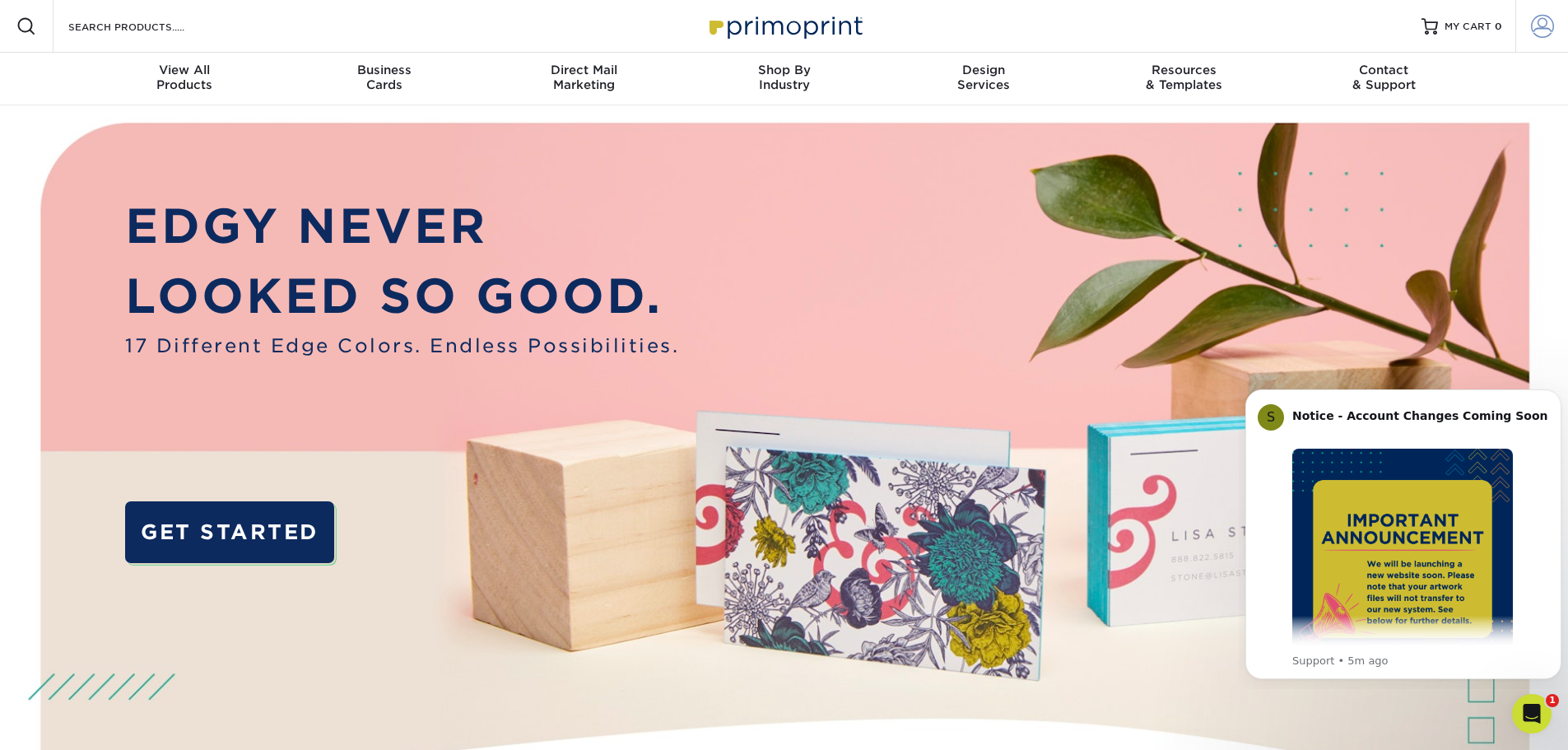
click at [1542, 24] on span at bounding box center [1543, 27] width 23 height 23
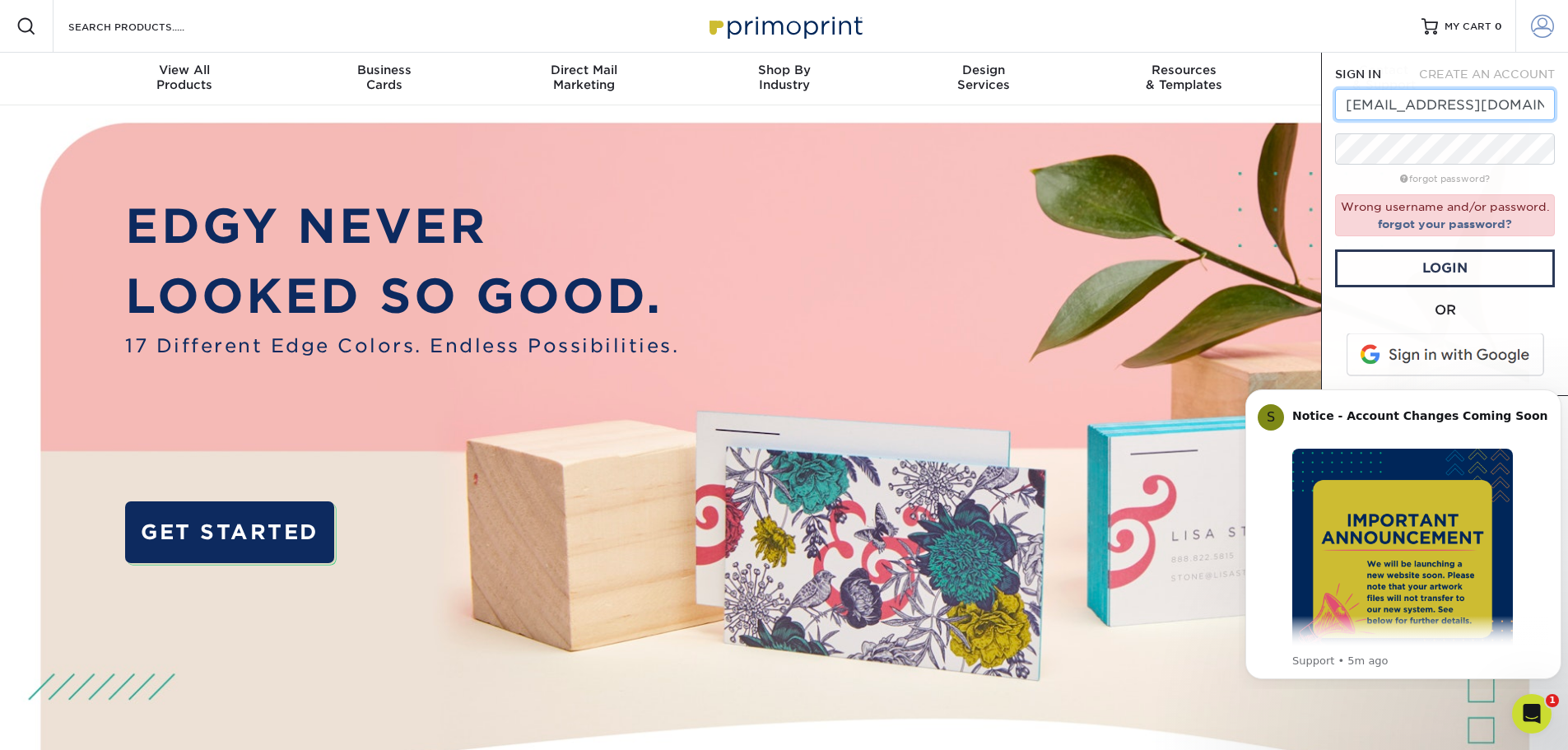
type input "[EMAIL_ADDRESS][DOMAIN_NAME]"
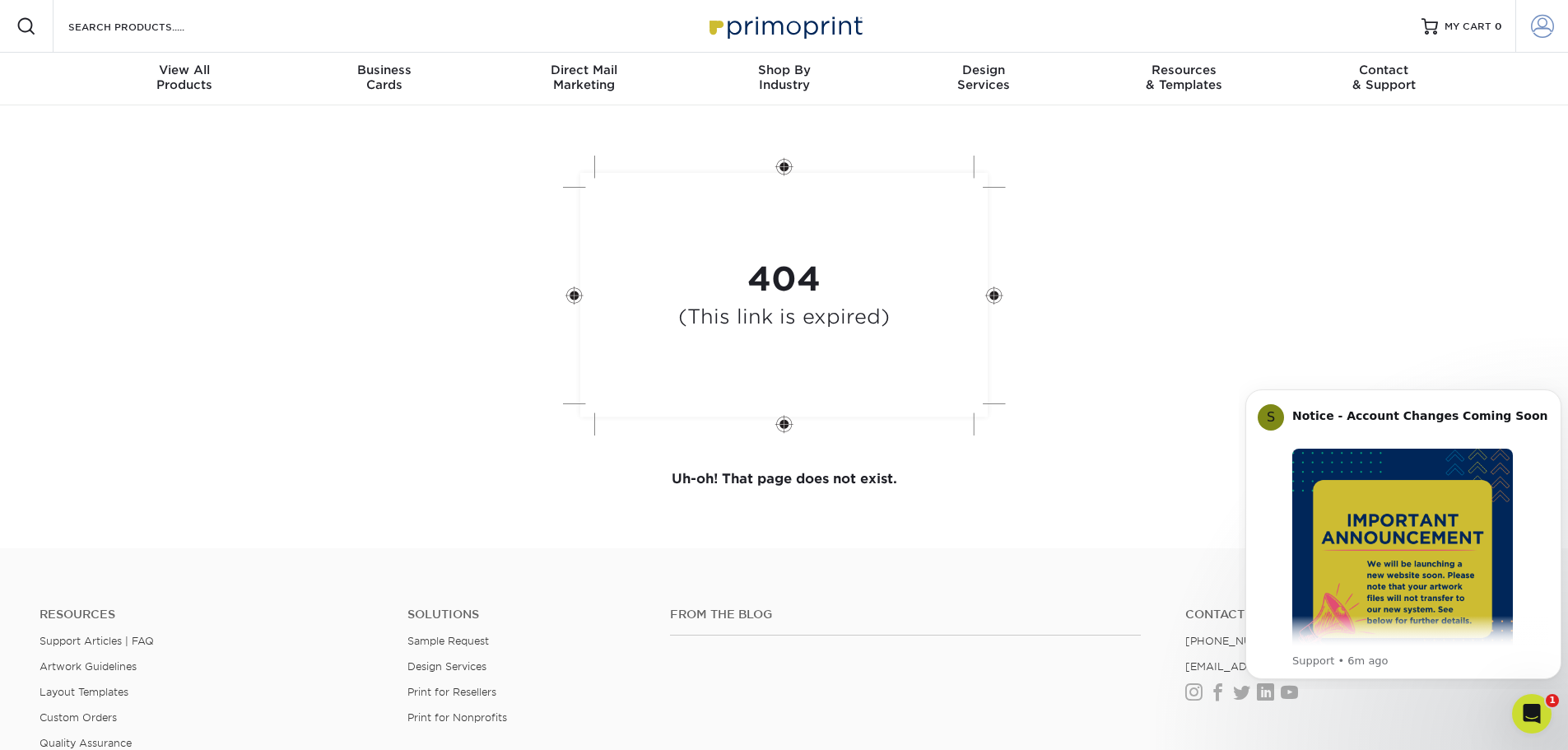
click at [1550, 23] on span at bounding box center [1543, 27] width 23 height 23
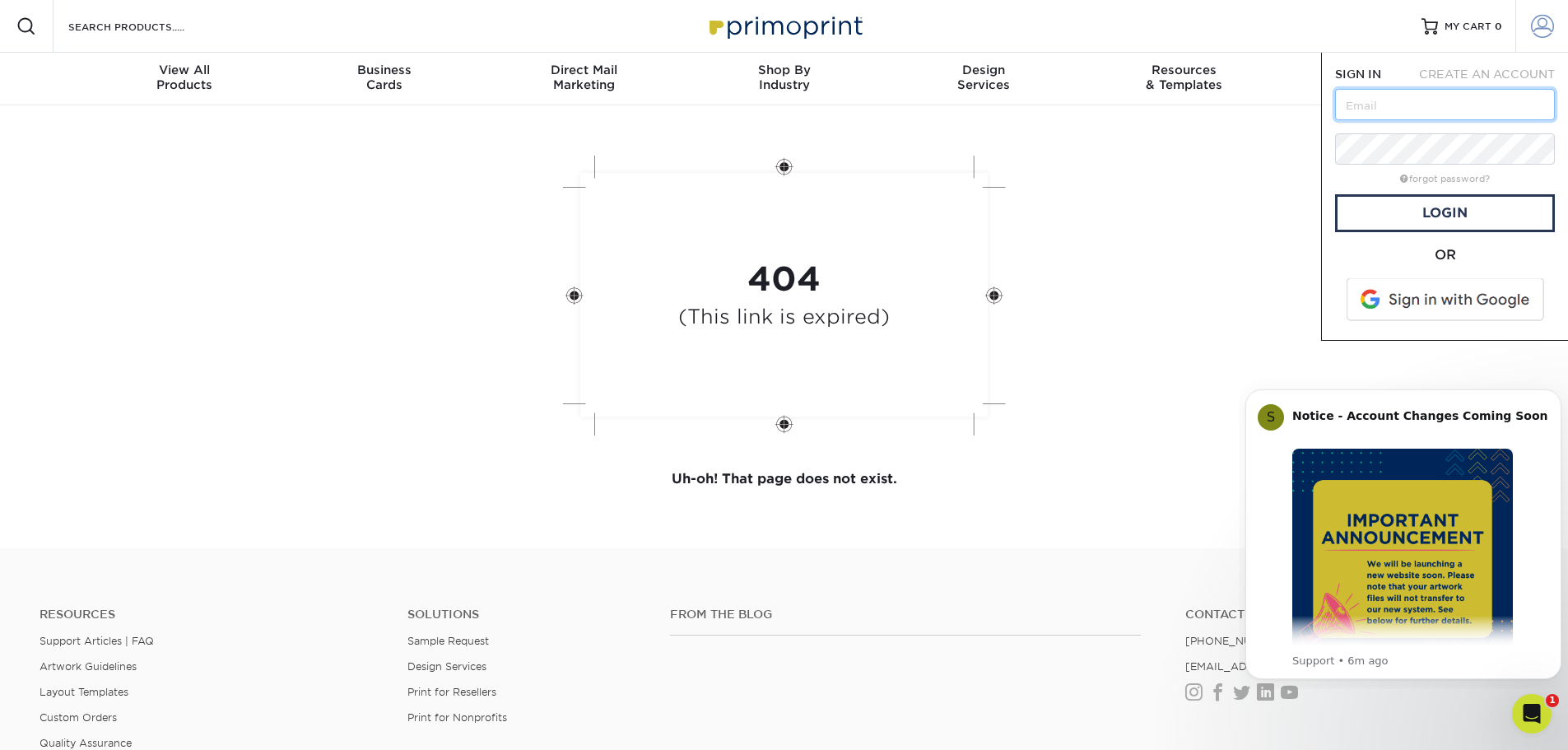
type input "[EMAIL_ADDRESS][DOMAIN_NAME]"
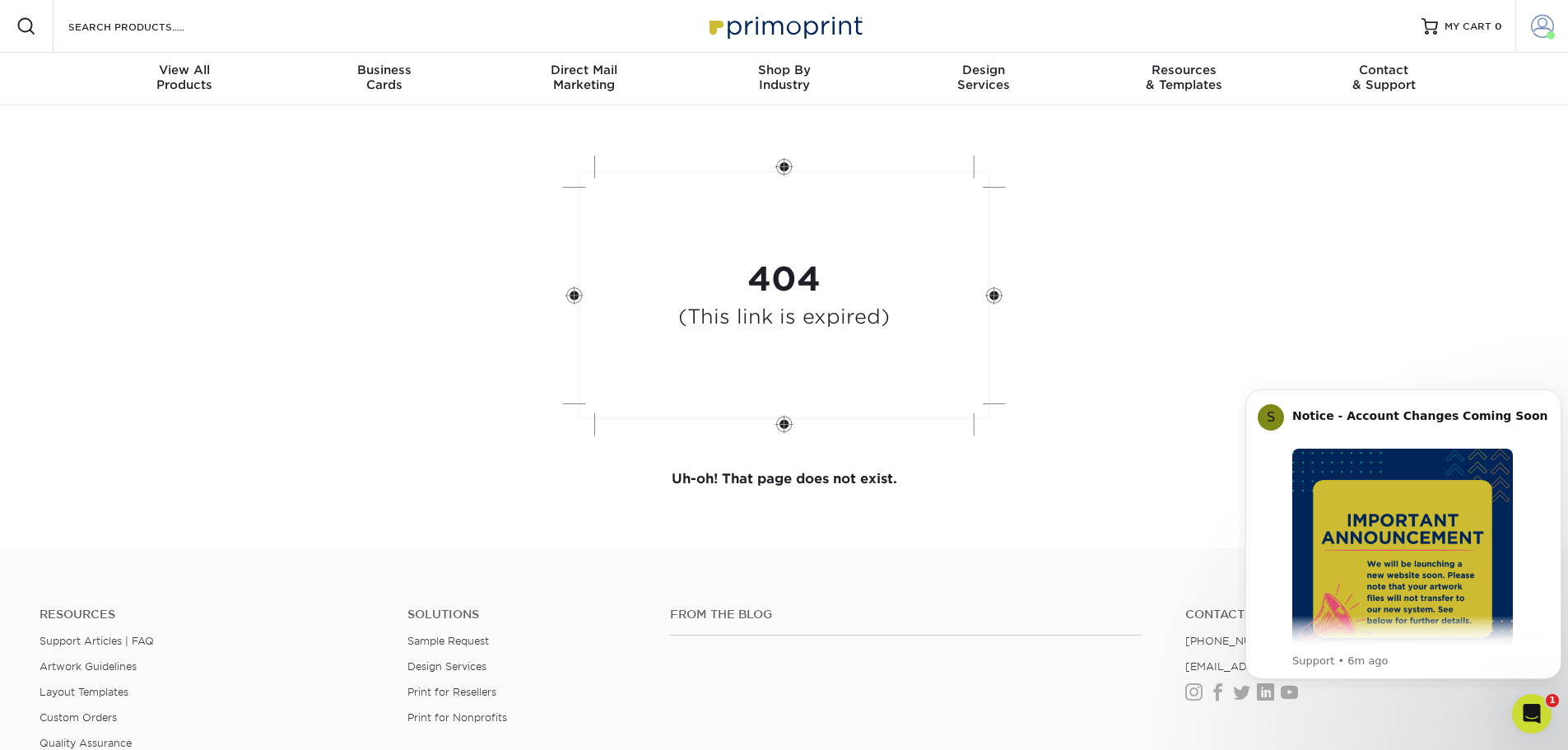
click at [1545, 25] on span at bounding box center [1543, 27] width 23 height 23
click at [1433, 125] on link "Account Dashboard" at bounding box center [1444, 136] width 206 height 23
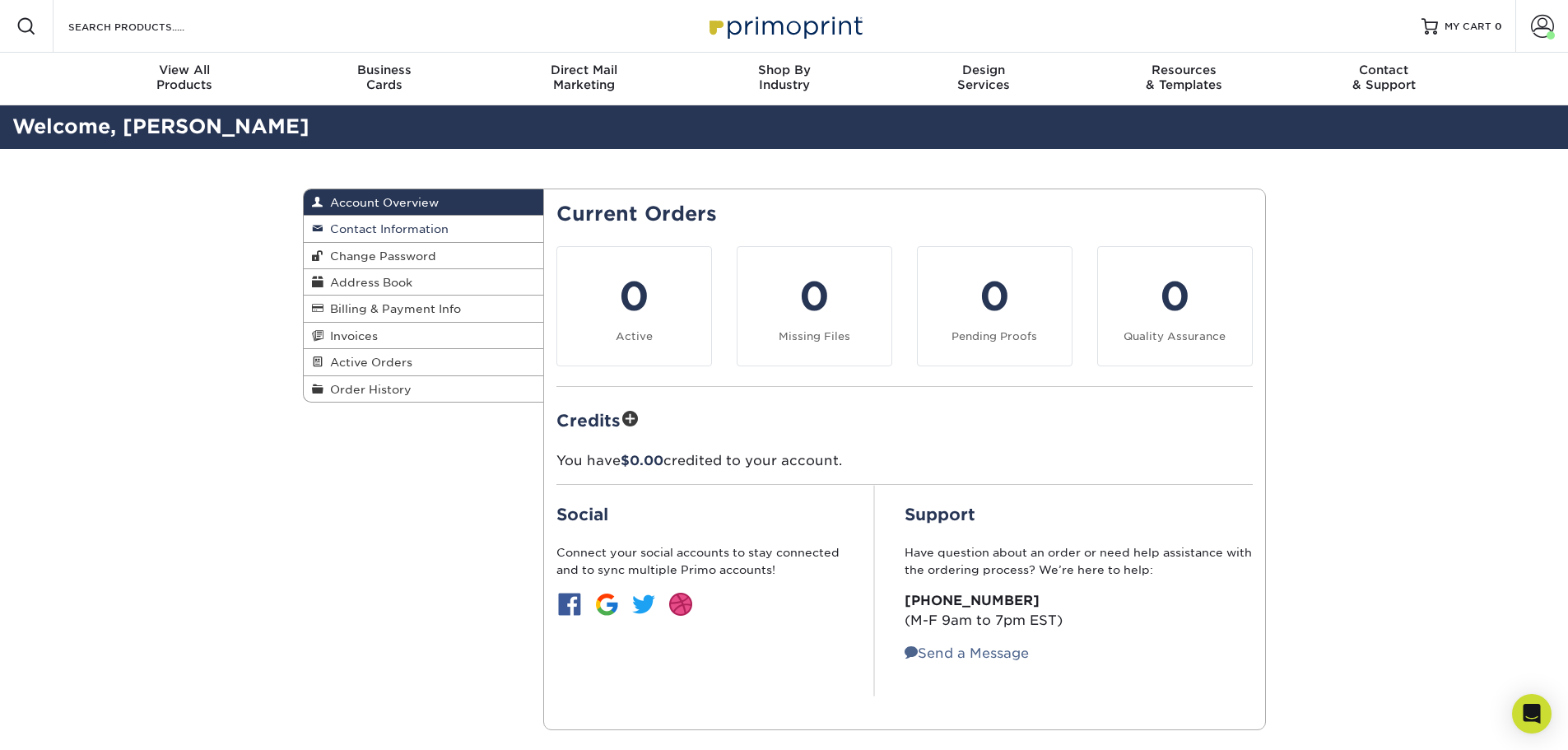
click at [436, 232] on span "Contact Information" at bounding box center [386, 229] width 125 height 13
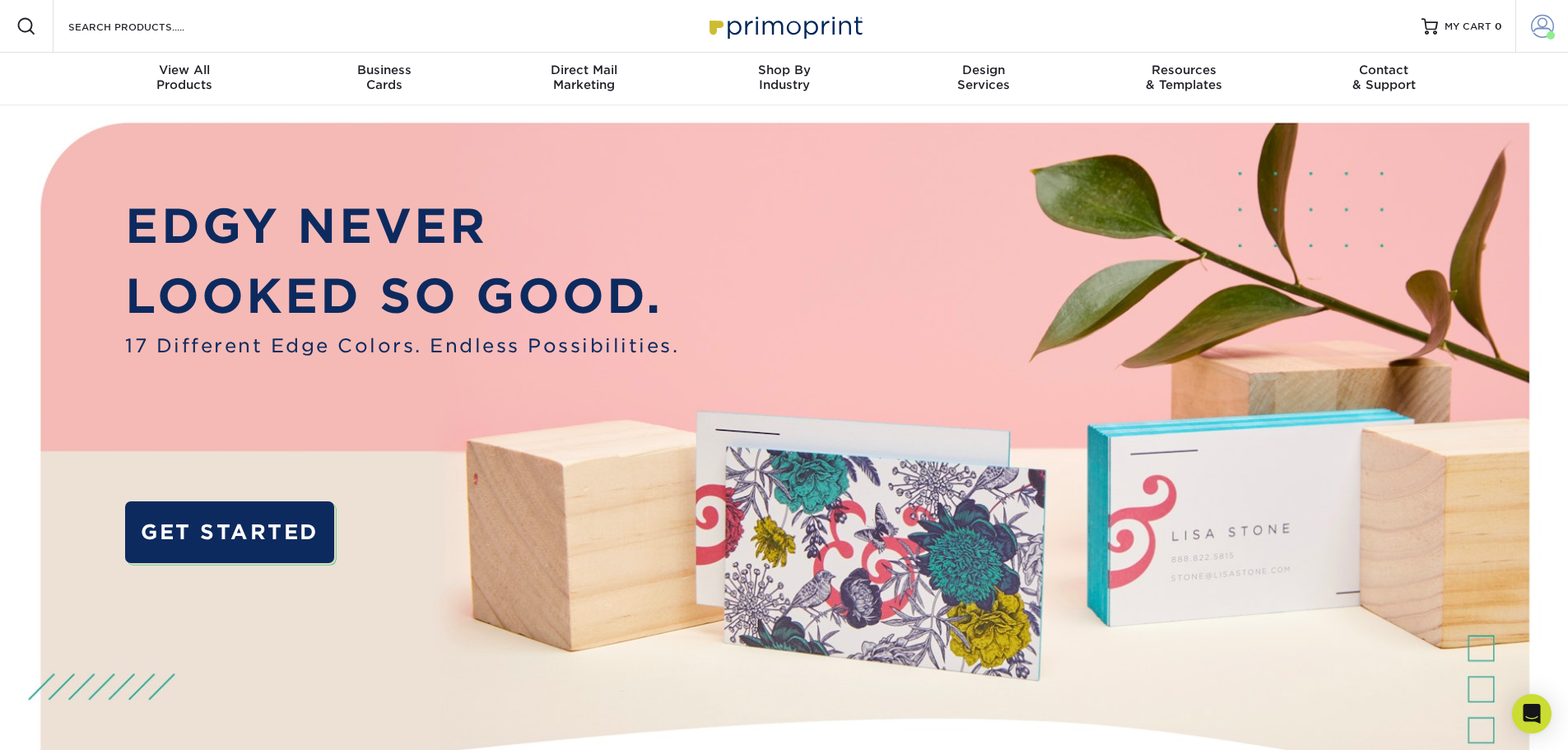
click at [1543, 26] on span at bounding box center [1543, 27] width 23 height 23
